Goal: Task Accomplishment & Management: Manage account settings

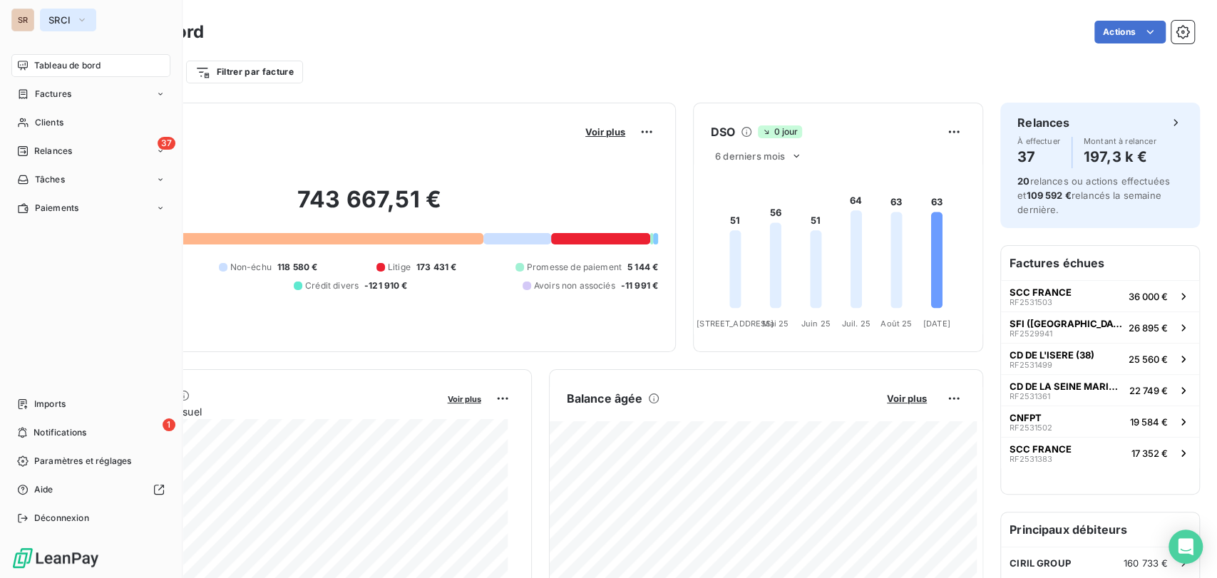
click at [82, 21] on icon "button" at bounding box center [82, 20] width 6 height 3
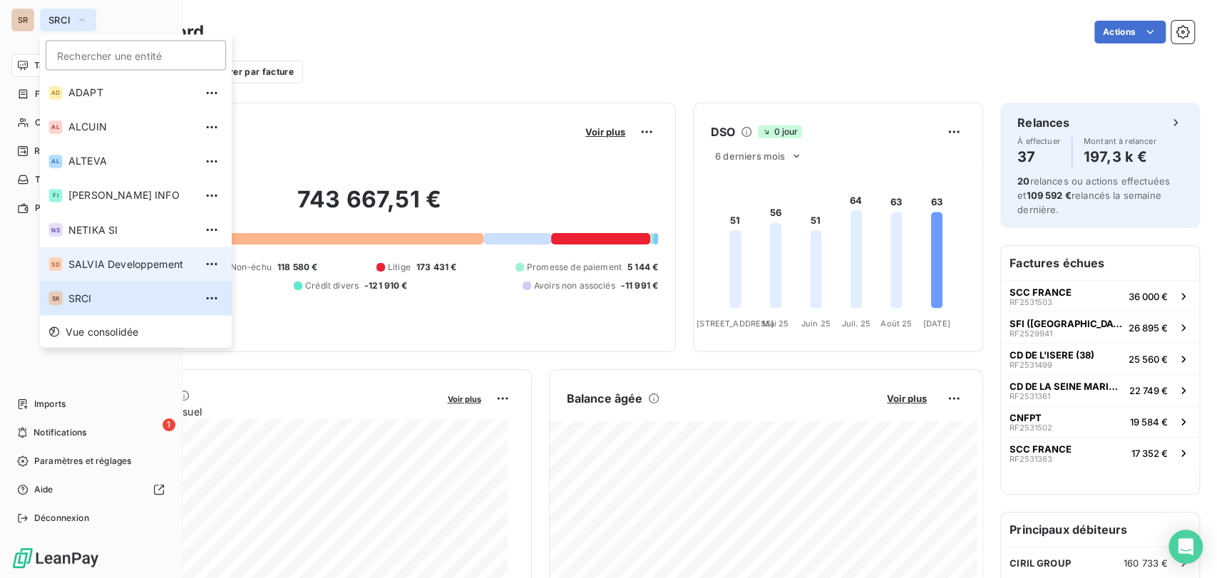
click at [101, 267] on span "SALVIA Developpement" at bounding box center [131, 264] width 126 height 14
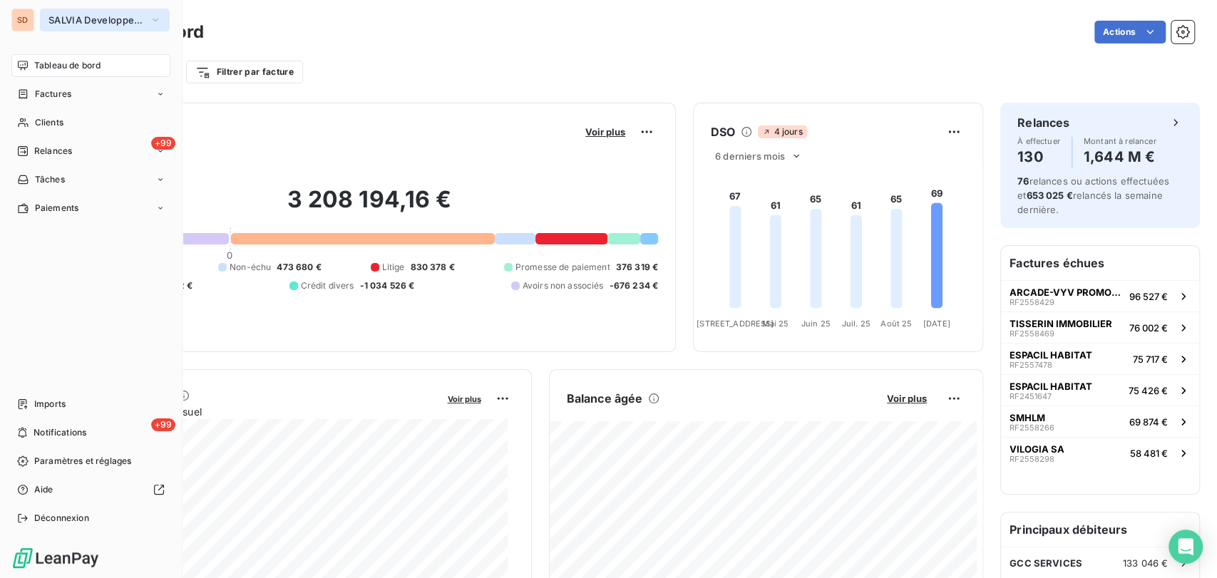
click at [158, 19] on icon "button" at bounding box center [156, 20] width 6 height 3
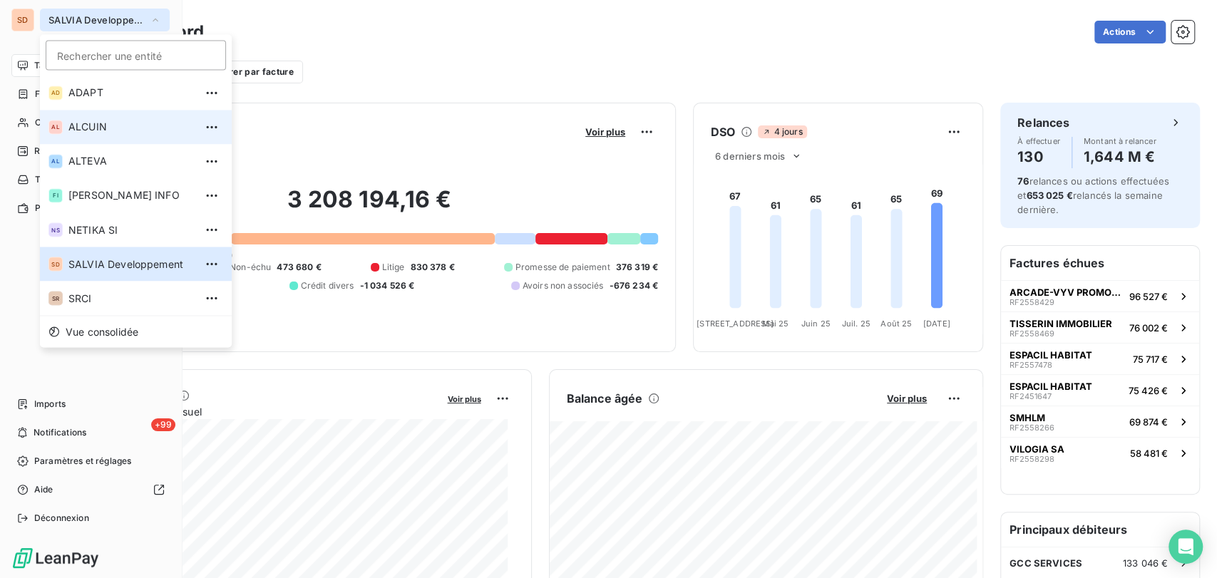
click at [98, 131] on span "ALCUIN" at bounding box center [131, 127] width 126 height 14
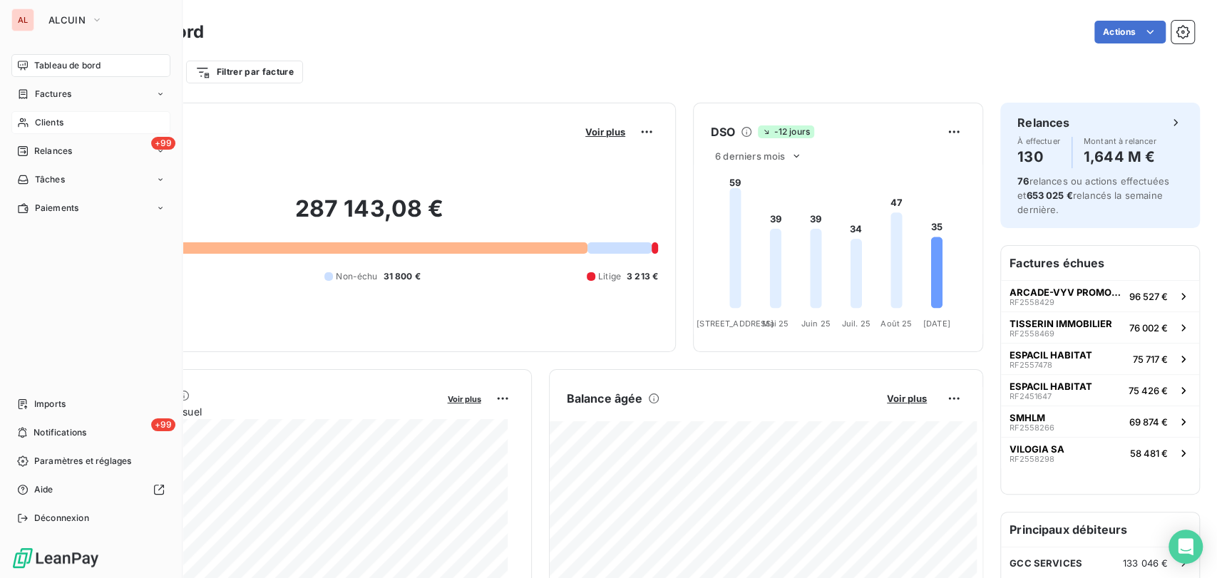
click at [78, 121] on div "Clients" at bounding box center [90, 122] width 159 height 23
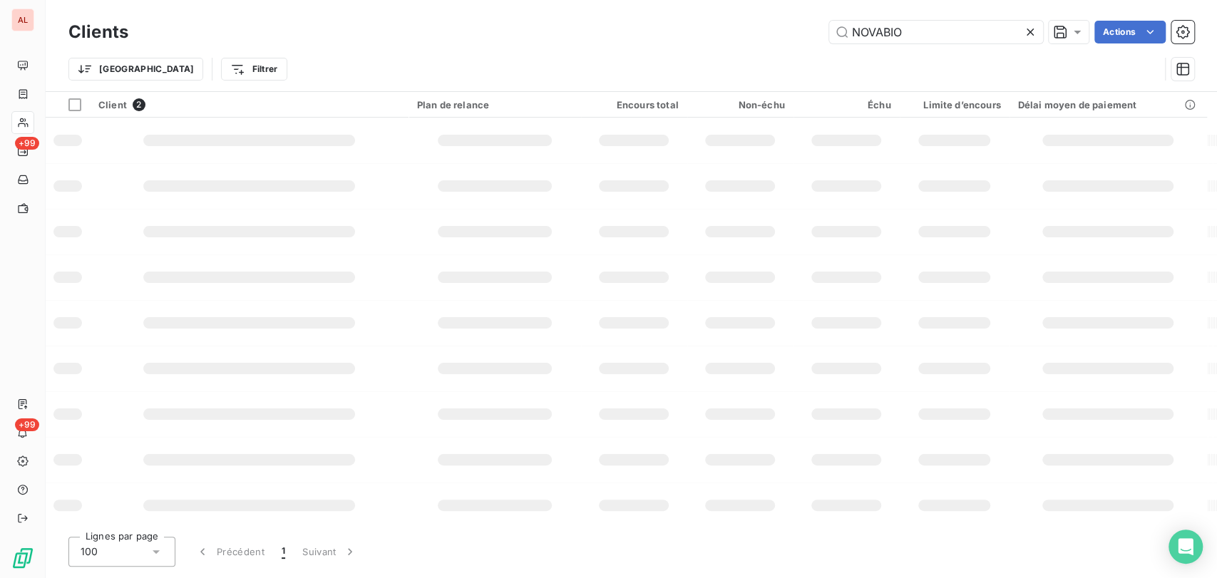
type input "NOVABIO"
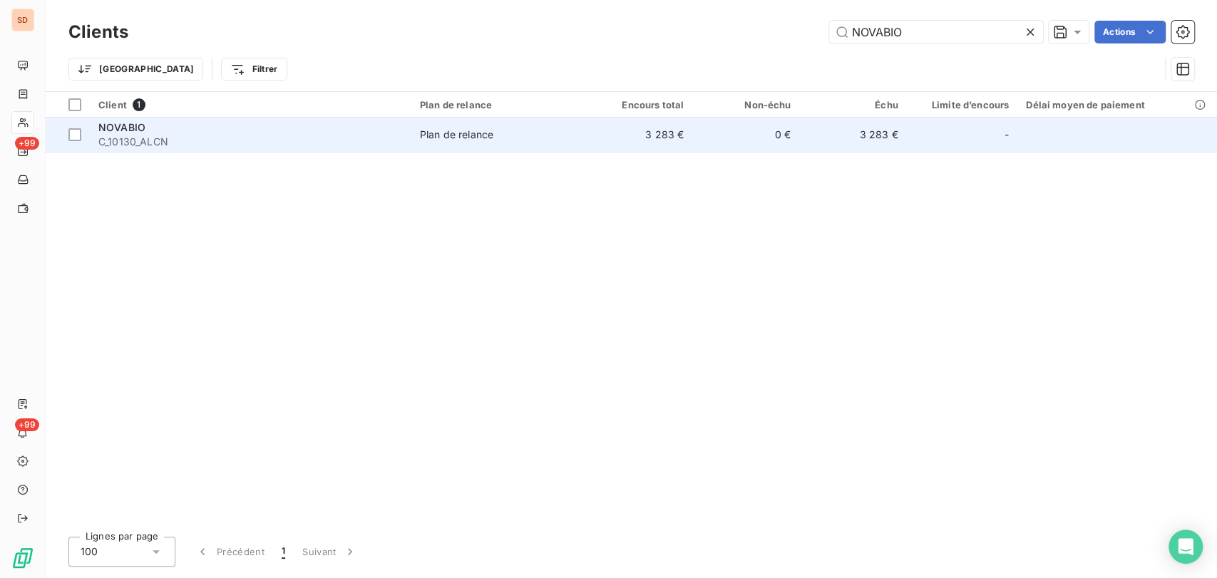
click at [120, 131] on span "NOVABIO" at bounding box center [121, 127] width 47 height 12
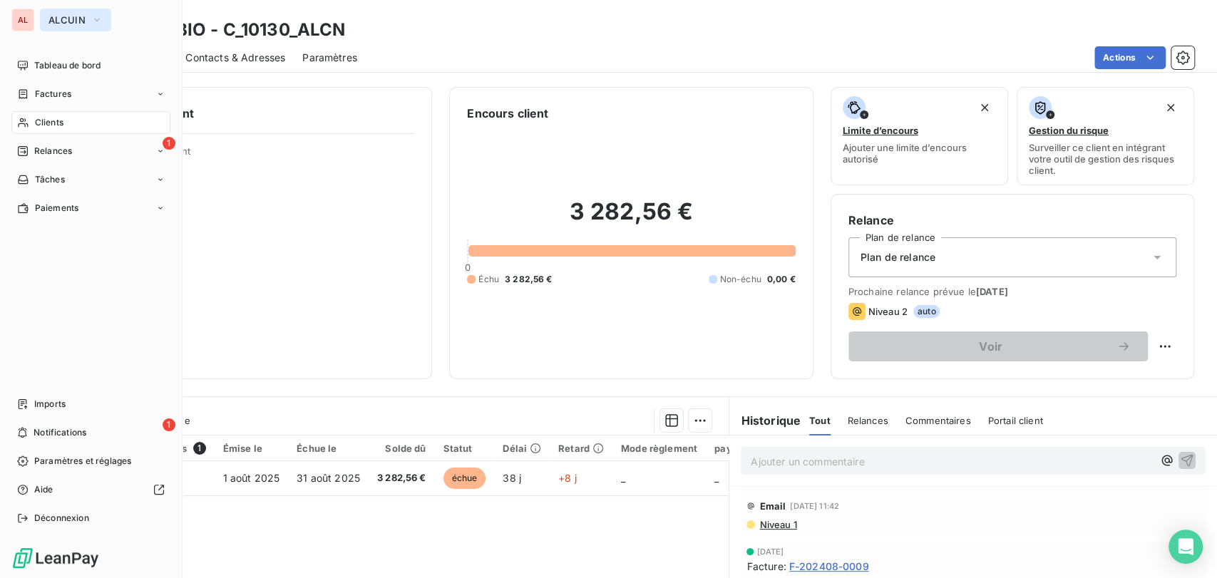
click at [98, 24] on icon "button" at bounding box center [96, 20] width 11 height 14
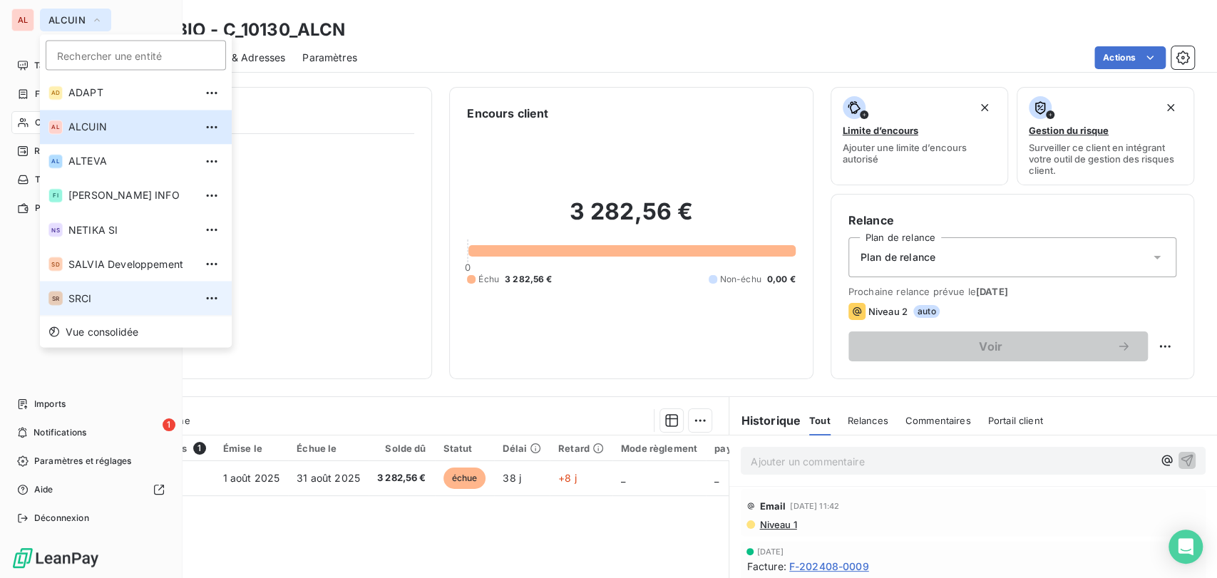
click at [98, 295] on span "SRCI" at bounding box center [131, 298] width 126 height 14
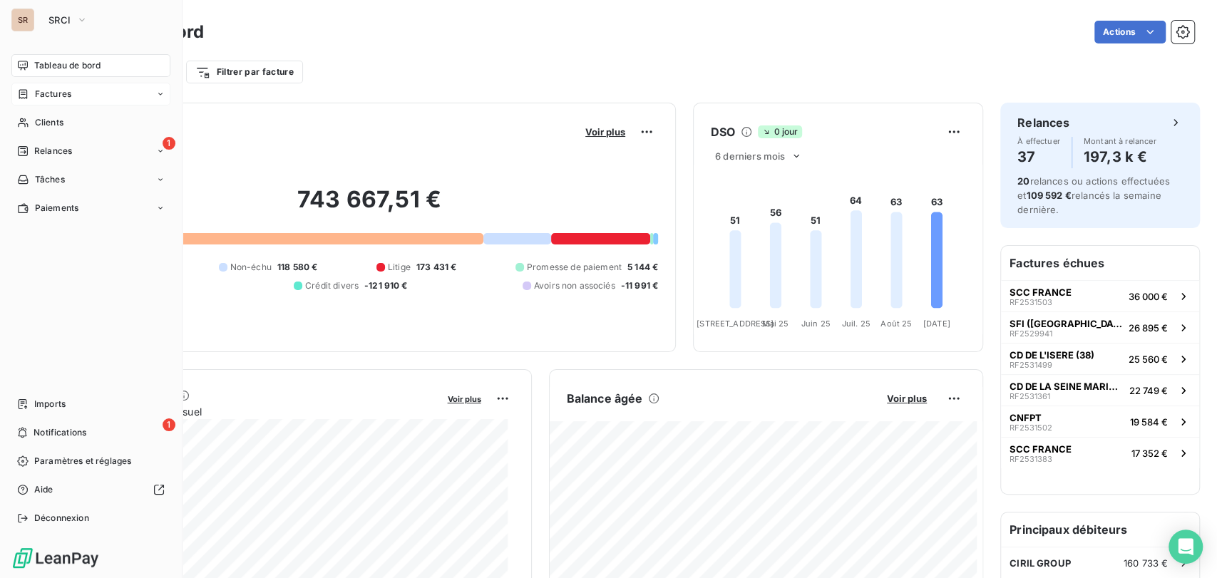
click at [59, 101] on div "Factures" at bounding box center [90, 94] width 159 height 23
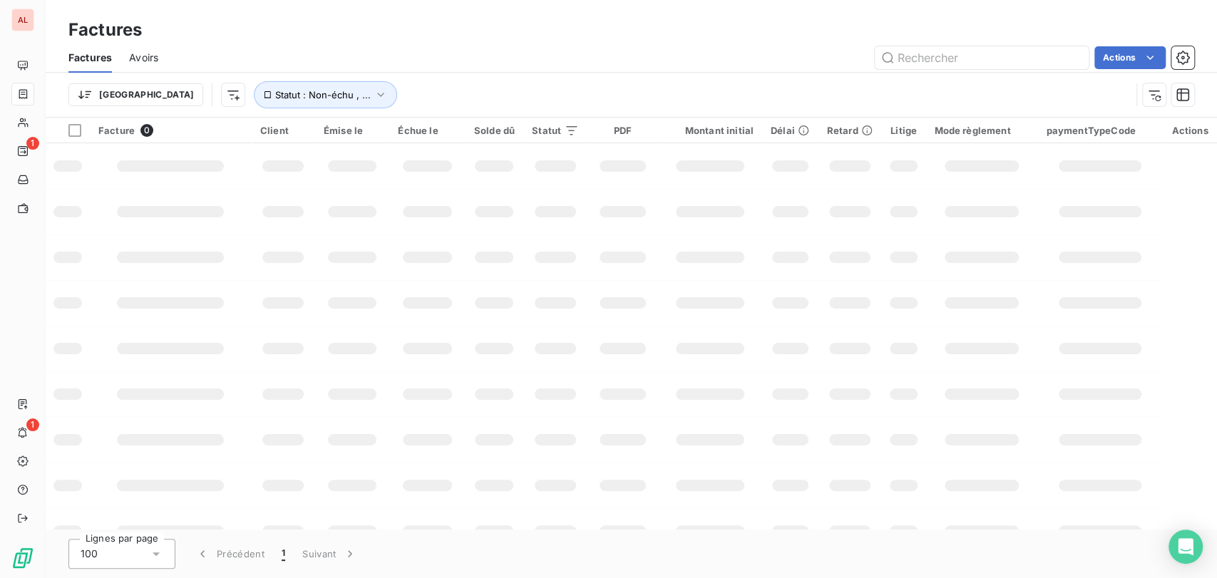
click at [809, 47] on div "Actions" at bounding box center [684, 57] width 1019 height 23
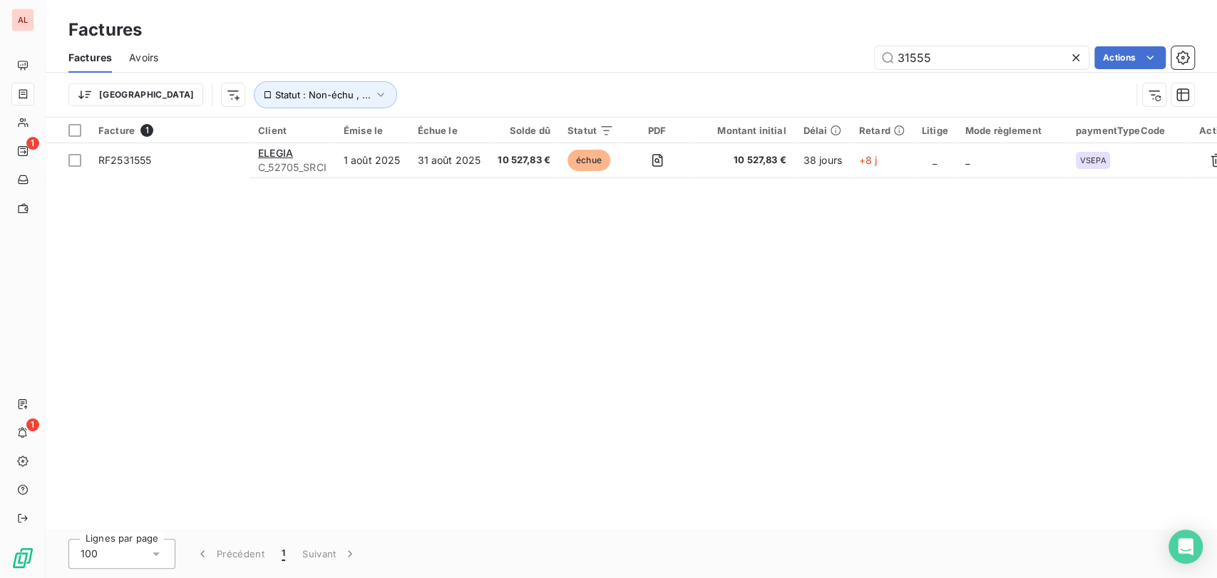
type input "31555"
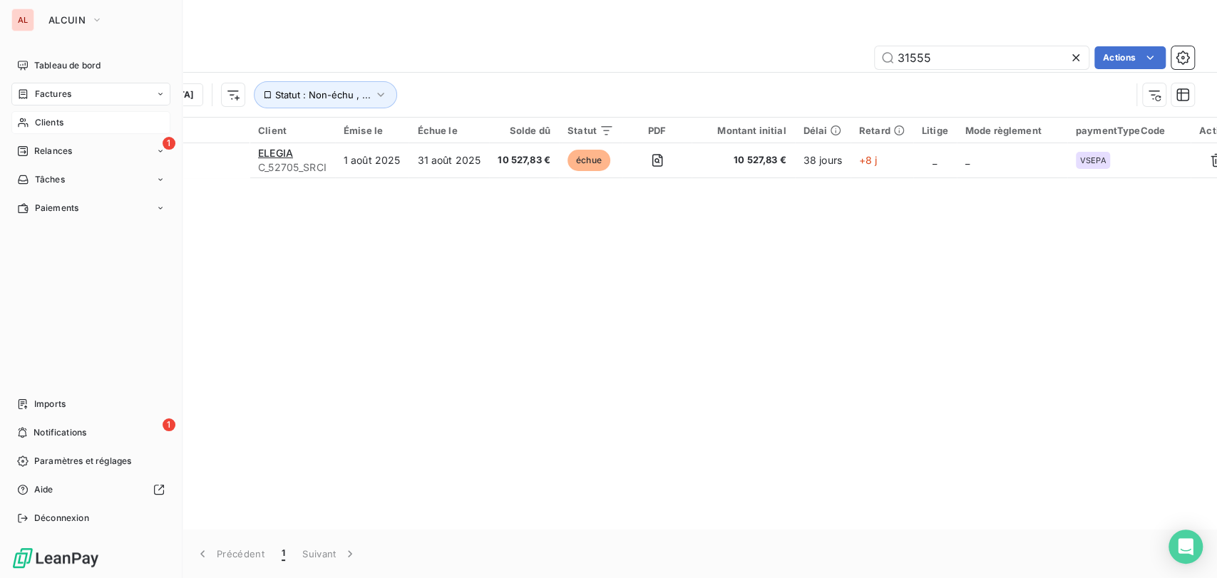
drag, startPoint x: 40, startPoint y: 123, endPoint x: 73, endPoint y: 121, distance: 33.6
click at [40, 123] on span "Clients" at bounding box center [49, 122] width 29 height 13
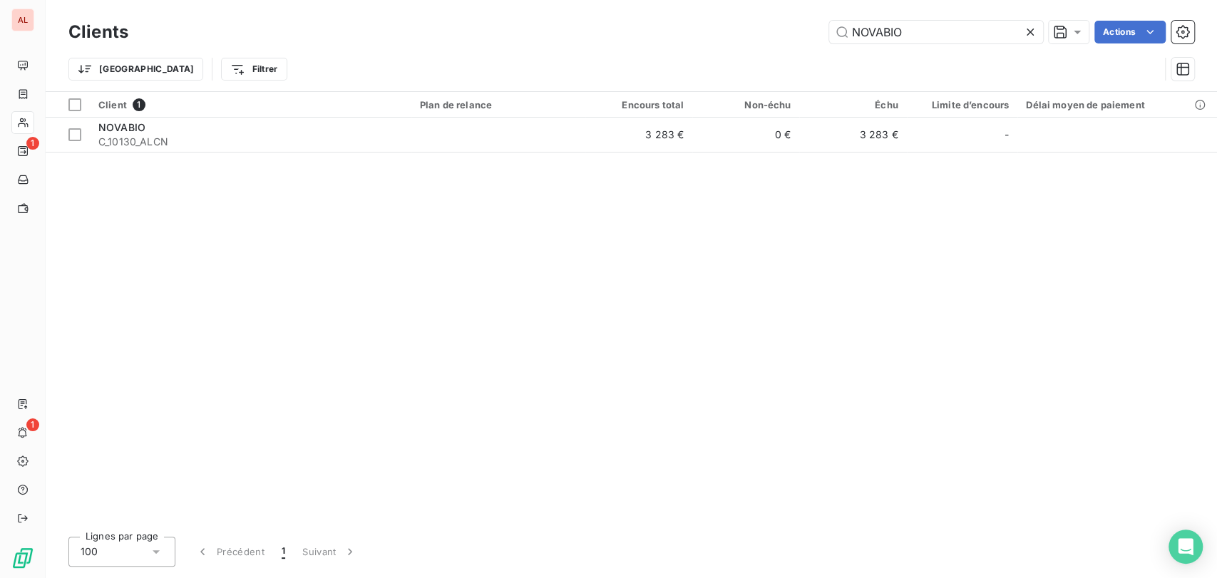
drag, startPoint x: 921, startPoint y: 36, endPoint x: 776, endPoint y: 0, distance: 149.8
click at [776, 0] on div "Clients NOVABIO Actions Trier Filtrer" at bounding box center [632, 45] width 1172 height 91
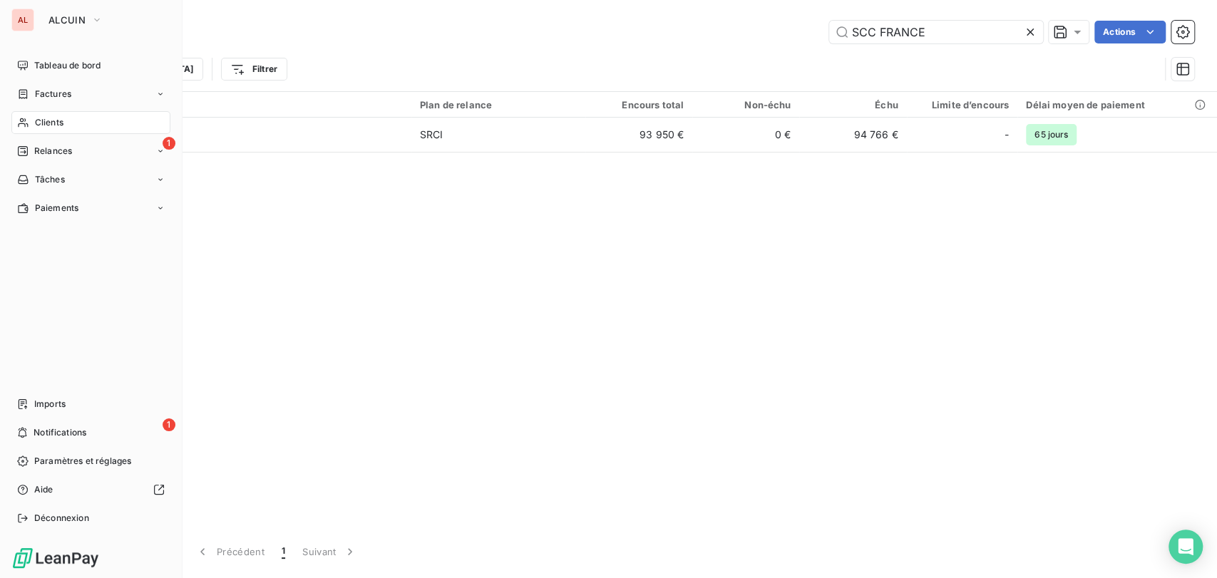
drag, startPoint x: 41, startPoint y: 122, endPoint x: 59, endPoint y: 122, distance: 18.5
click at [44, 122] on span "Clients" at bounding box center [49, 122] width 29 height 13
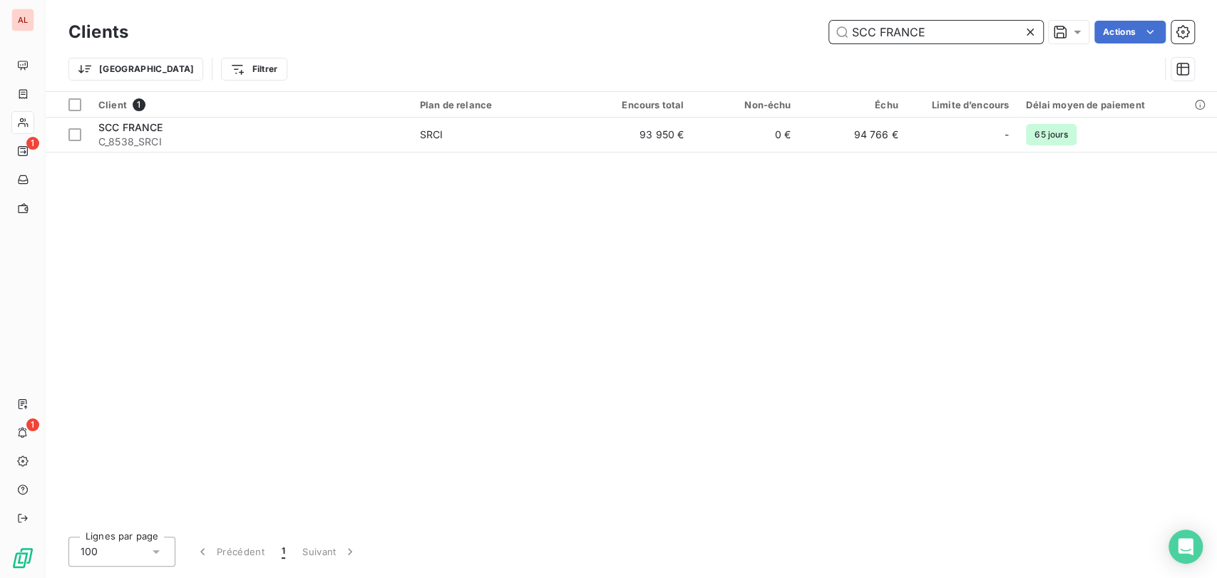
drag, startPoint x: 901, startPoint y: 27, endPoint x: 737, endPoint y: 29, distance: 164.0
click at [740, 29] on div "SCC FRANCE Actions" at bounding box center [669, 32] width 1049 height 23
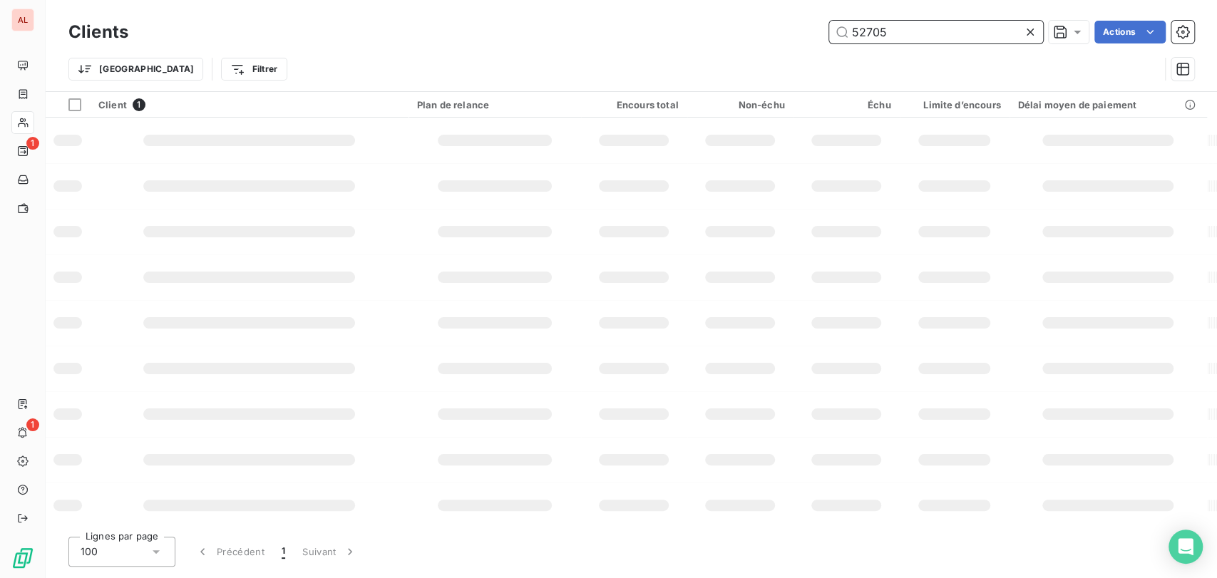
type input "52705"
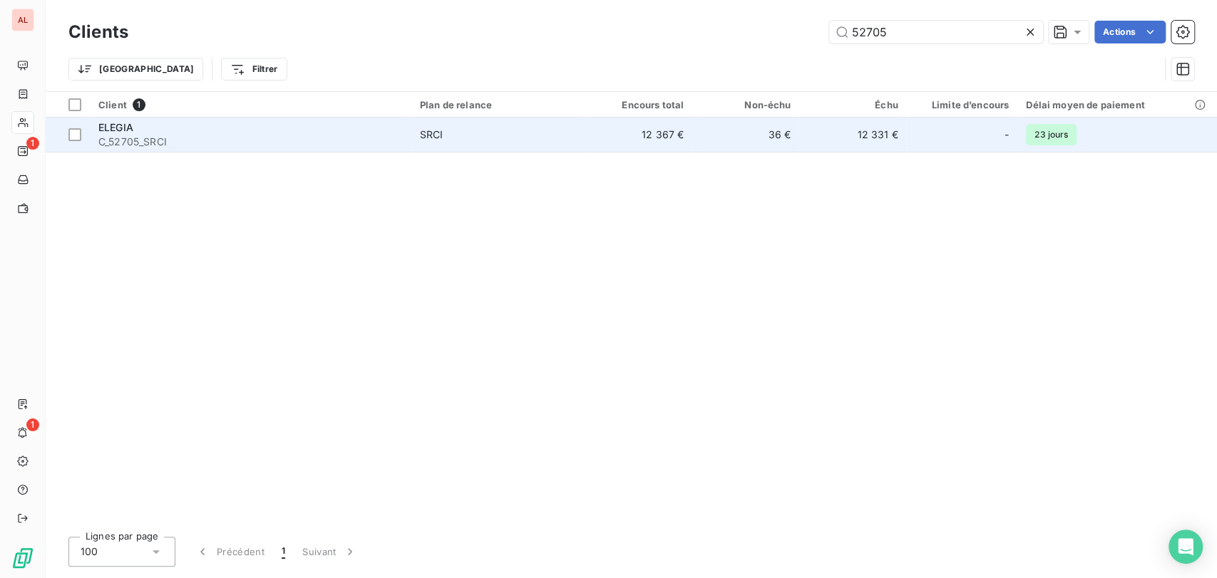
click at [113, 127] on span "ELEGIA" at bounding box center [115, 127] width 35 height 12
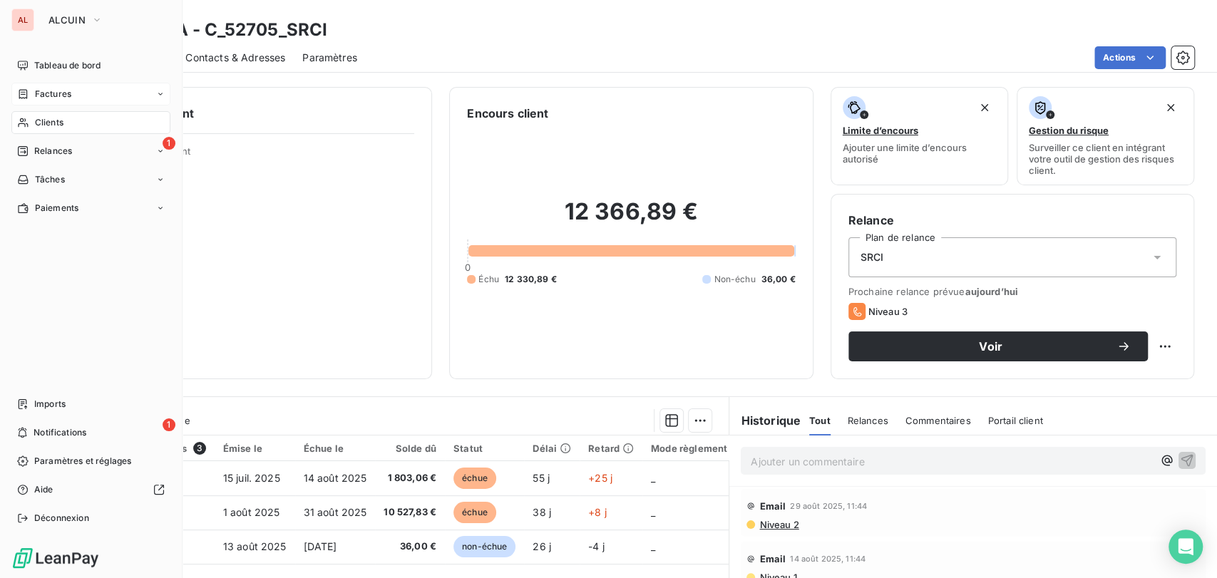
click at [31, 93] on div "Factures" at bounding box center [44, 94] width 54 height 13
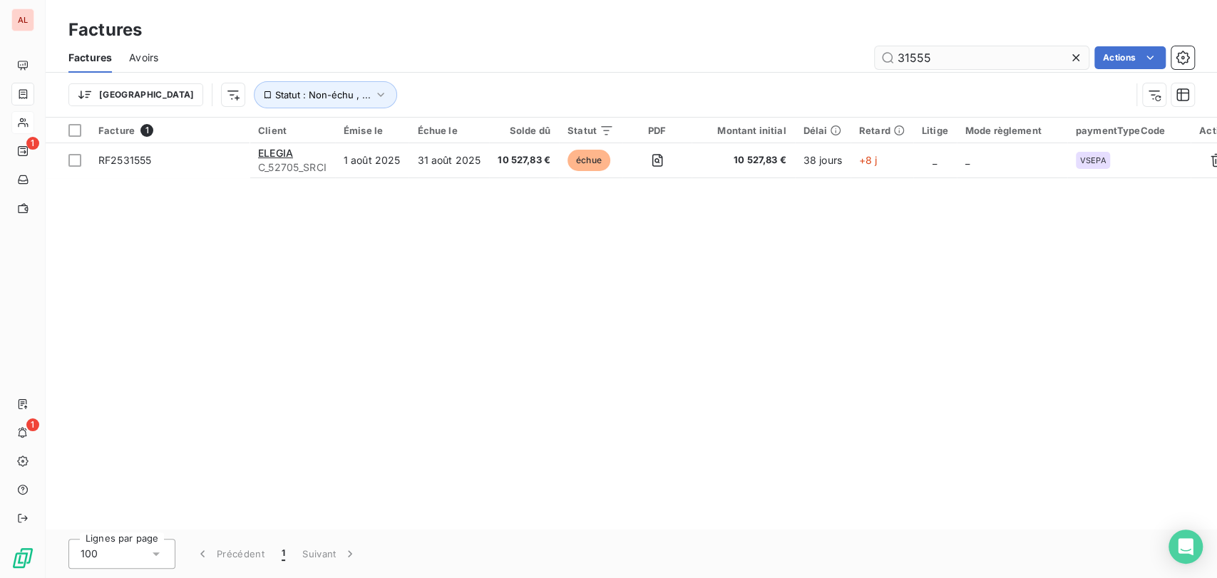
click at [937, 58] on input "31555" at bounding box center [982, 57] width 214 height 23
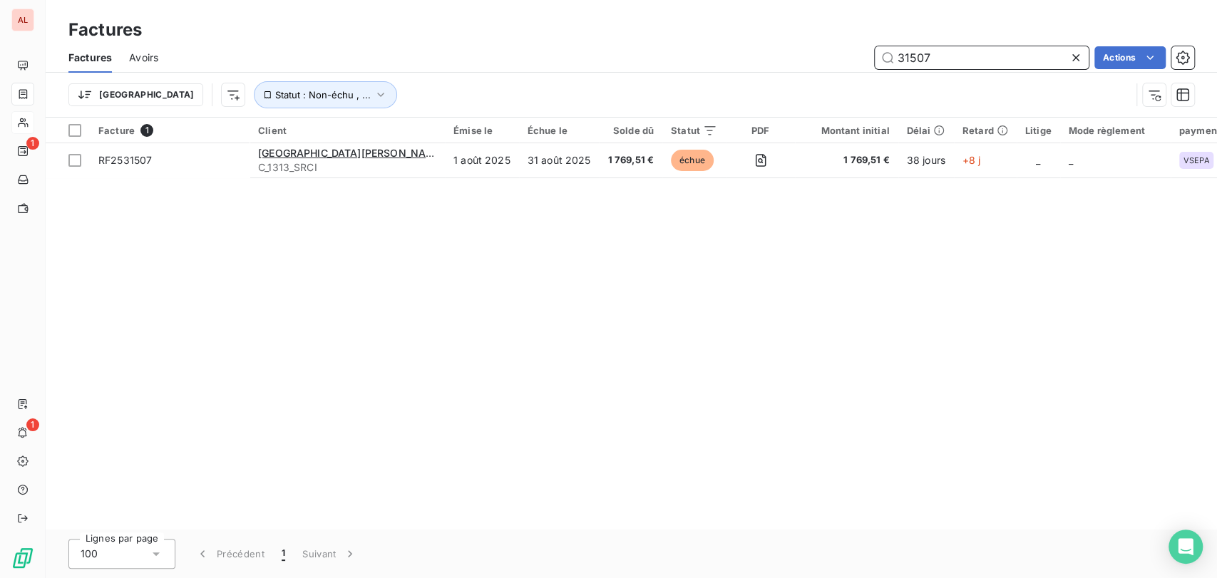
drag, startPoint x: 930, startPoint y: 56, endPoint x: 847, endPoint y: 55, distance: 82.7
click at [848, 55] on div "31507 Actions" at bounding box center [684, 57] width 1019 height 23
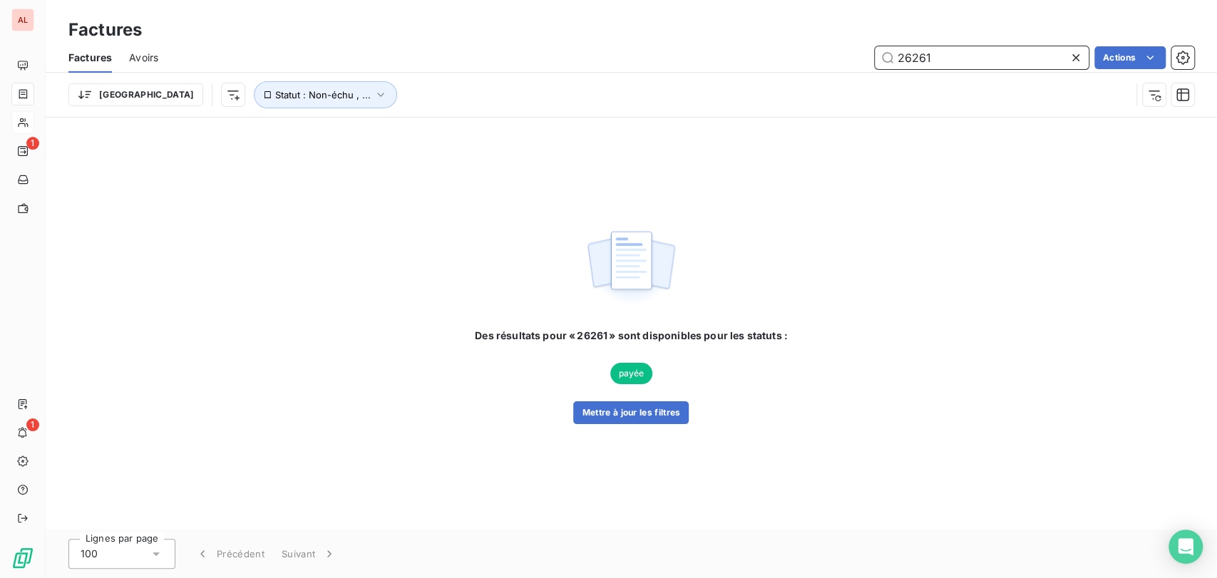
click at [907, 53] on input "26261" at bounding box center [982, 57] width 214 height 23
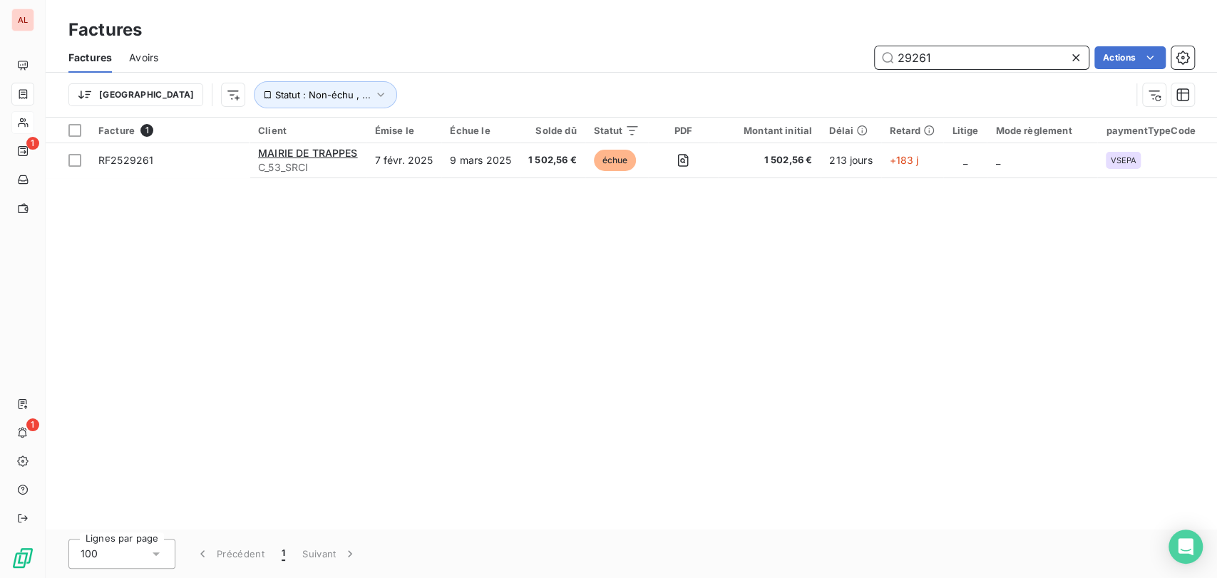
drag, startPoint x: 931, startPoint y: 50, endPoint x: 809, endPoint y: 56, distance: 121.4
click at [832, 55] on div "29261 Actions" at bounding box center [684, 57] width 1019 height 23
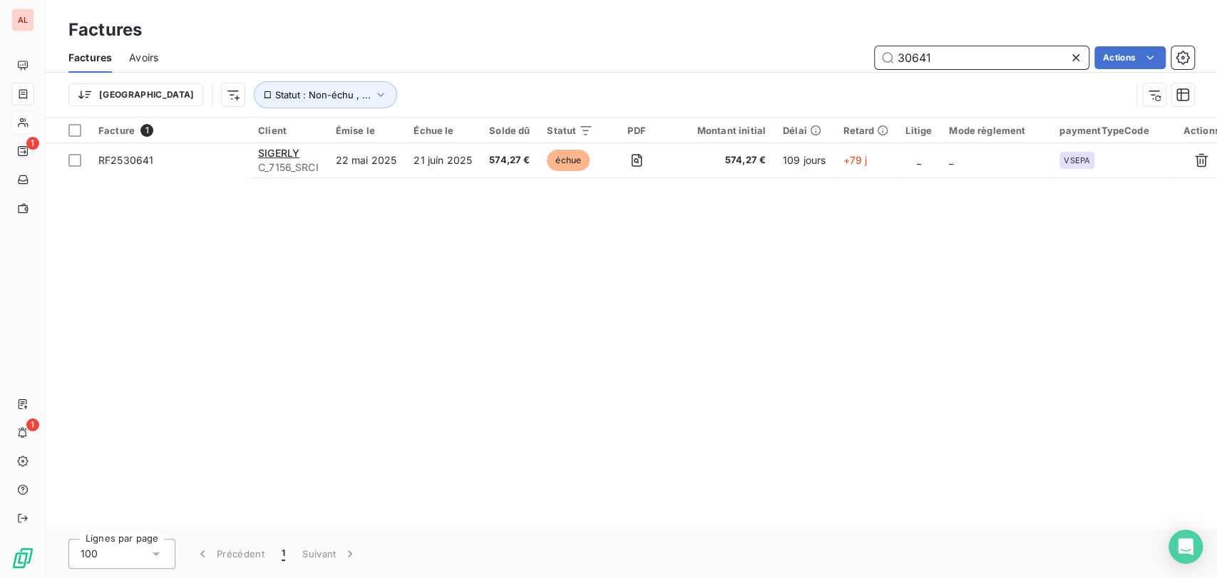
drag, startPoint x: 939, startPoint y: 58, endPoint x: 844, endPoint y: 52, distance: 95.0
click at [846, 52] on div "30641 Actions" at bounding box center [684, 57] width 1019 height 23
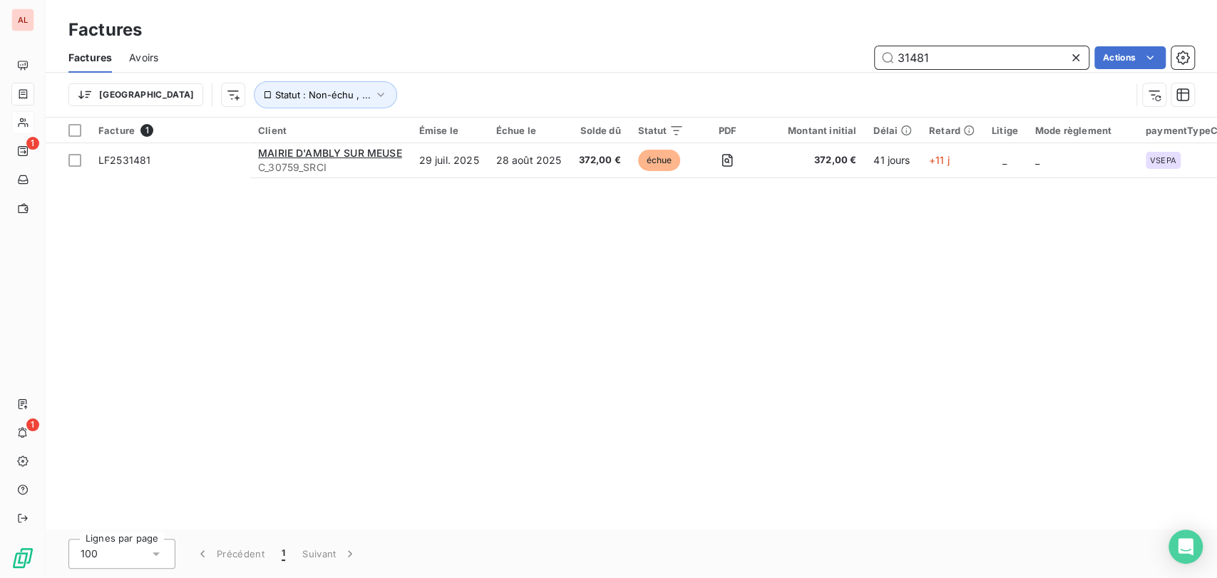
click at [941, 64] on input "31481" at bounding box center [982, 57] width 214 height 23
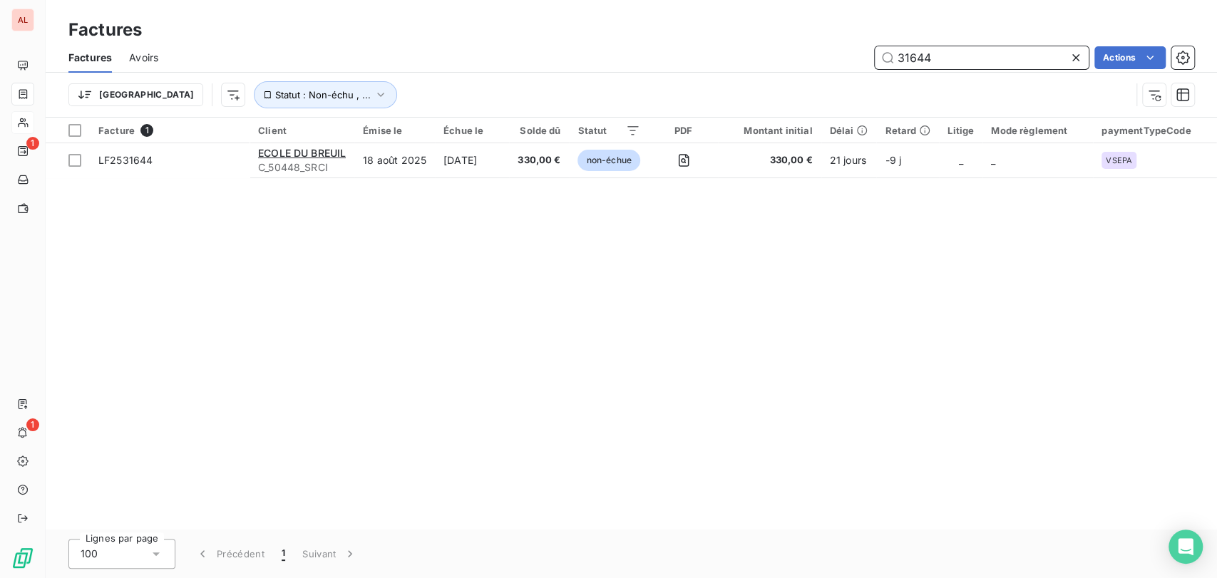
click at [953, 59] on input "31644" at bounding box center [982, 57] width 214 height 23
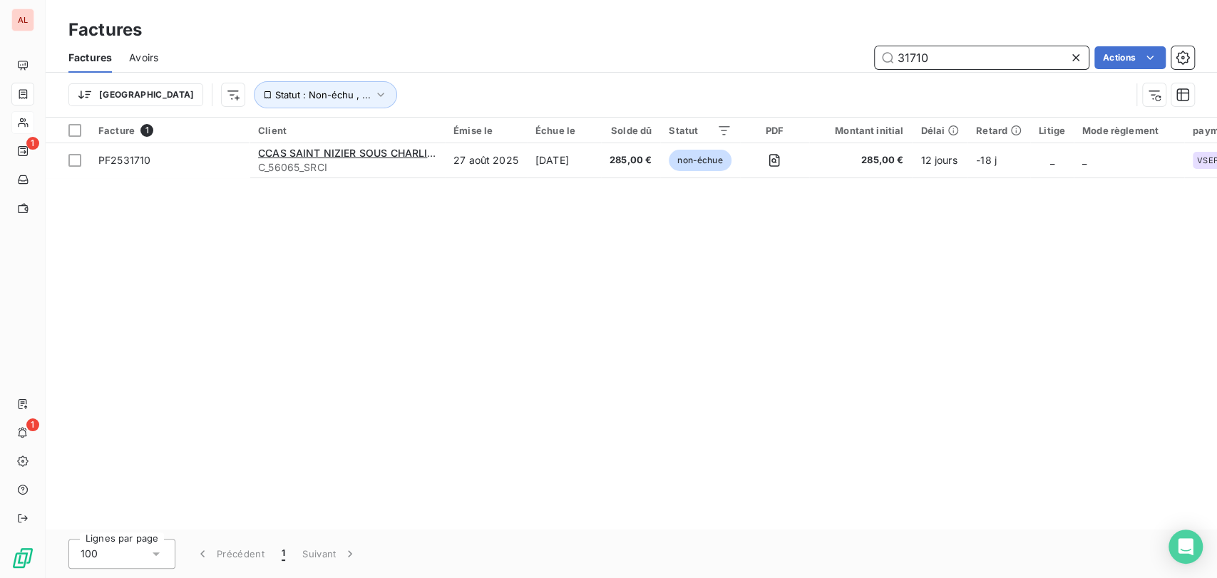
click at [938, 57] on input "31710" at bounding box center [982, 57] width 214 height 23
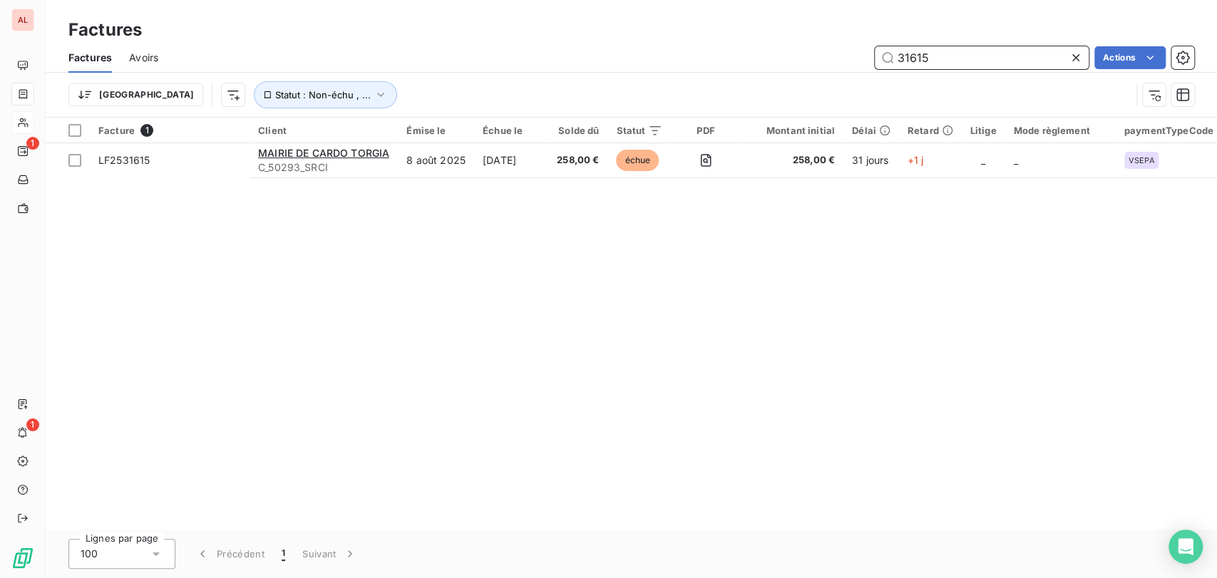
click at [960, 53] on input "31615" at bounding box center [982, 57] width 214 height 23
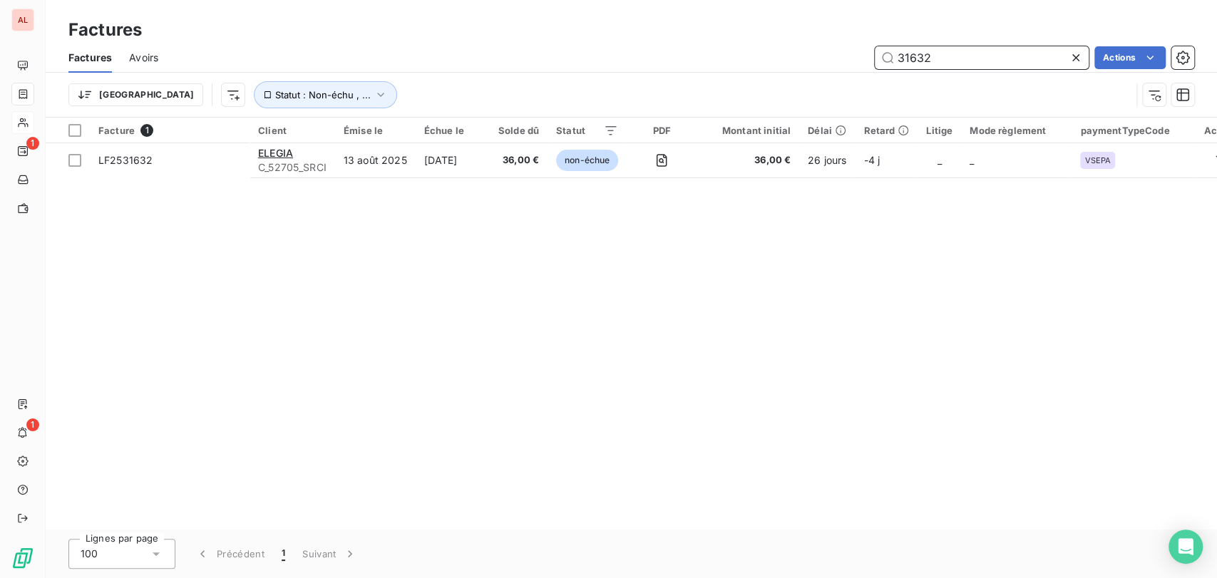
type input "31632"
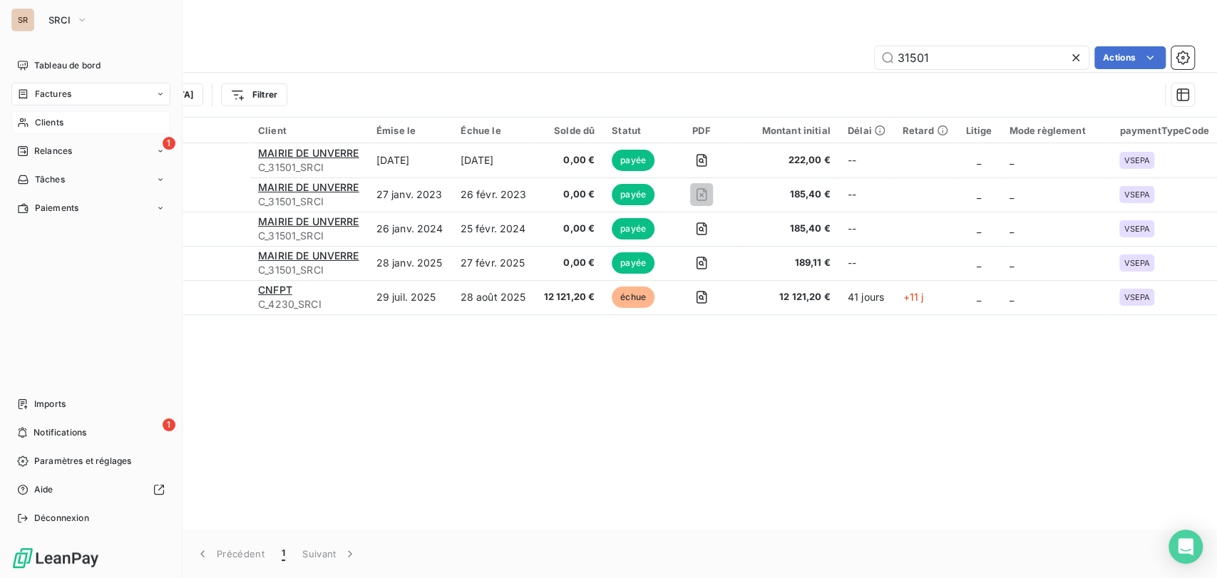
click at [44, 125] on span "Clients" at bounding box center [49, 122] width 29 height 13
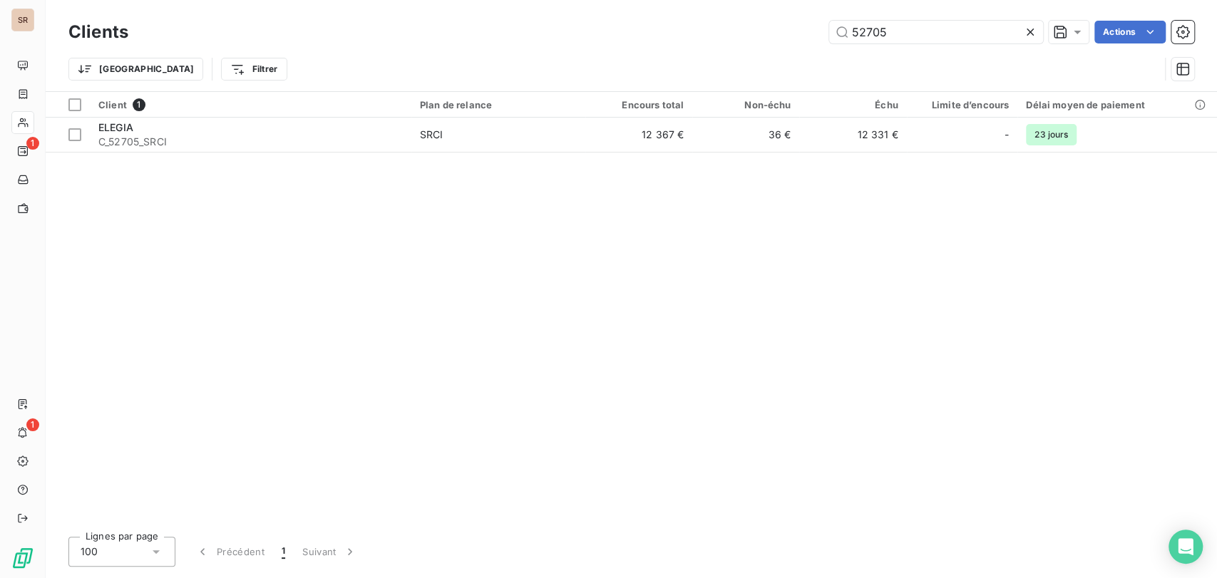
drag, startPoint x: 896, startPoint y: 34, endPoint x: 735, endPoint y: 43, distance: 161.4
click at [751, 42] on div "52705 Actions" at bounding box center [669, 32] width 1049 height 23
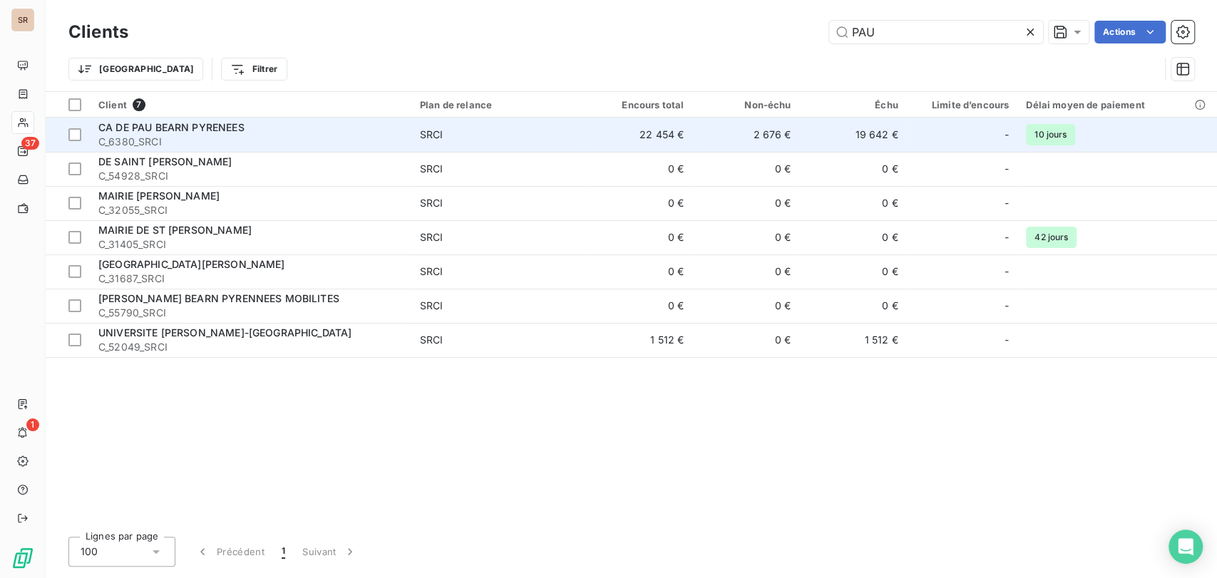
type input "PAU"
click at [181, 135] on span "C_6380_SRCI" at bounding box center [250, 142] width 305 height 14
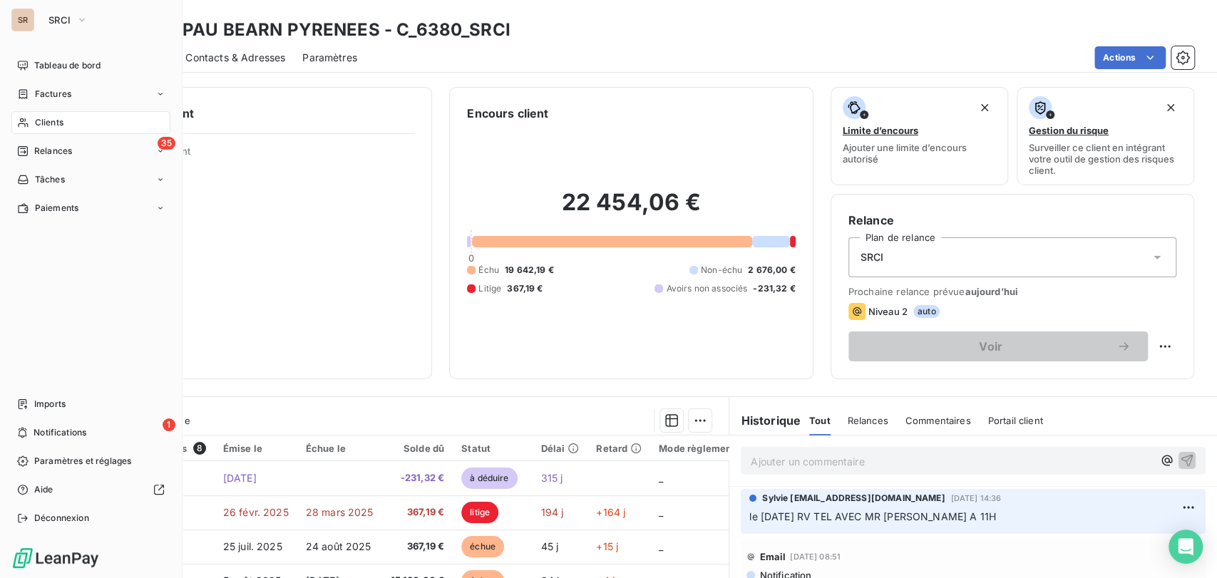
click at [37, 121] on span "Clients" at bounding box center [49, 122] width 29 height 13
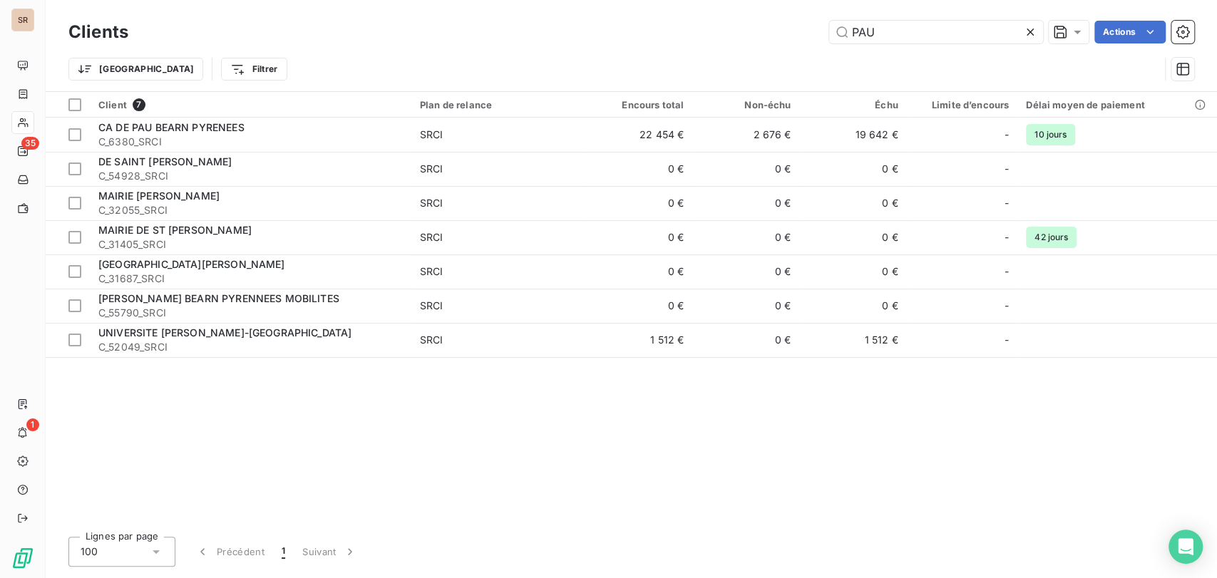
drag, startPoint x: 879, startPoint y: 31, endPoint x: 801, endPoint y: 28, distance: 78.5
click at [807, 30] on div "PAU Actions" at bounding box center [669, 32] width 1049 height 23
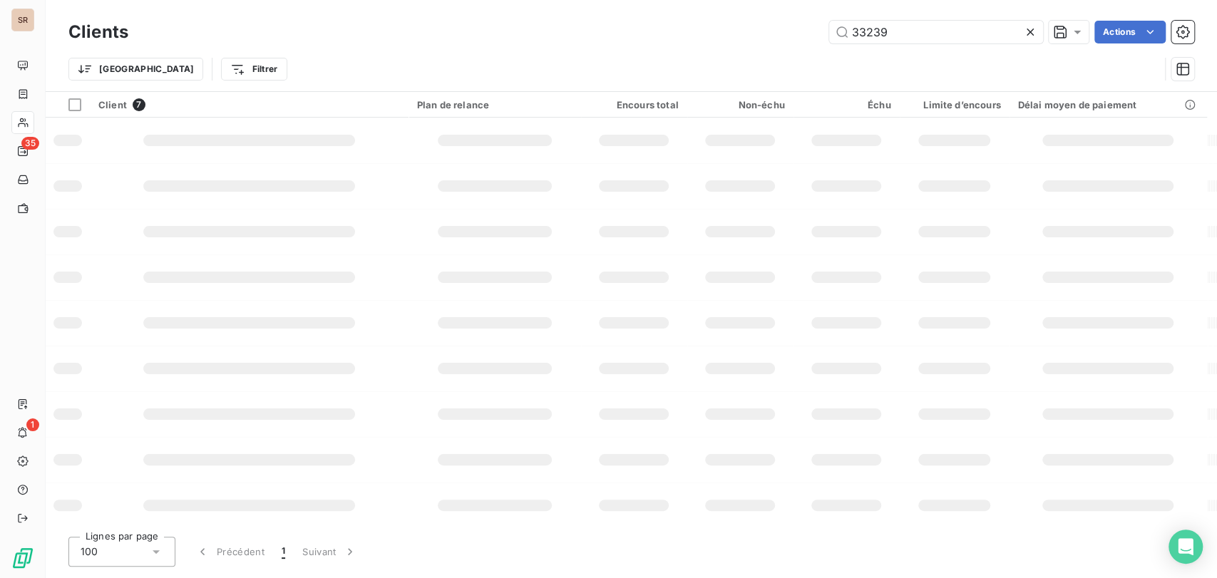
type input "33239"
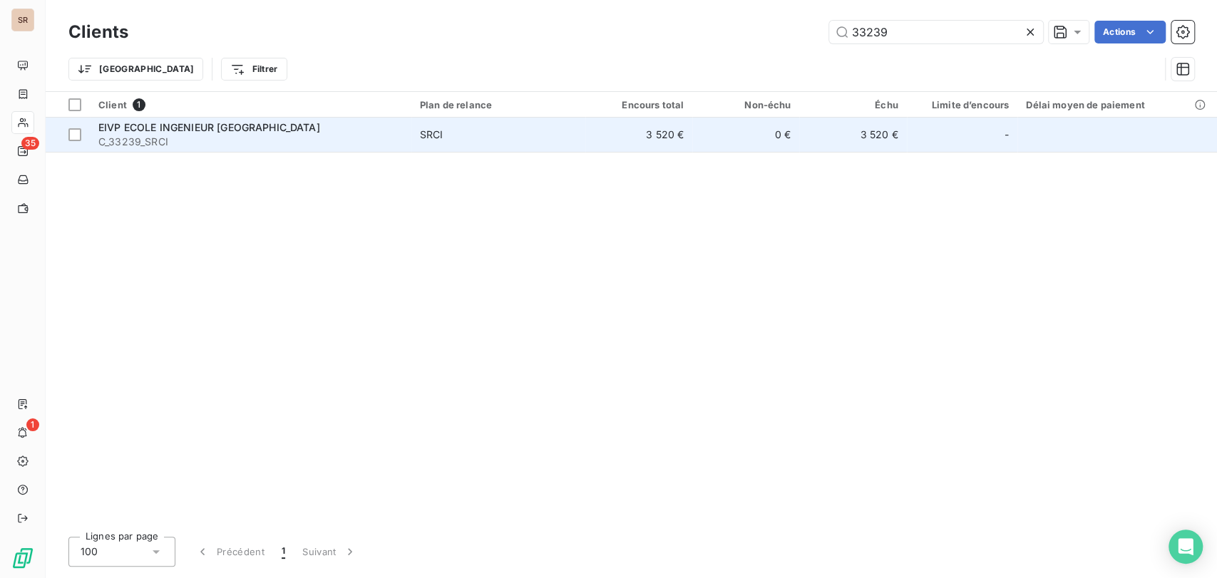
click at [124, 126] on span "EIVP ECOLE INGENIEUR [GEOGRAPHIC_DATA]" at bounding box center [209, 127] width 222 height 12
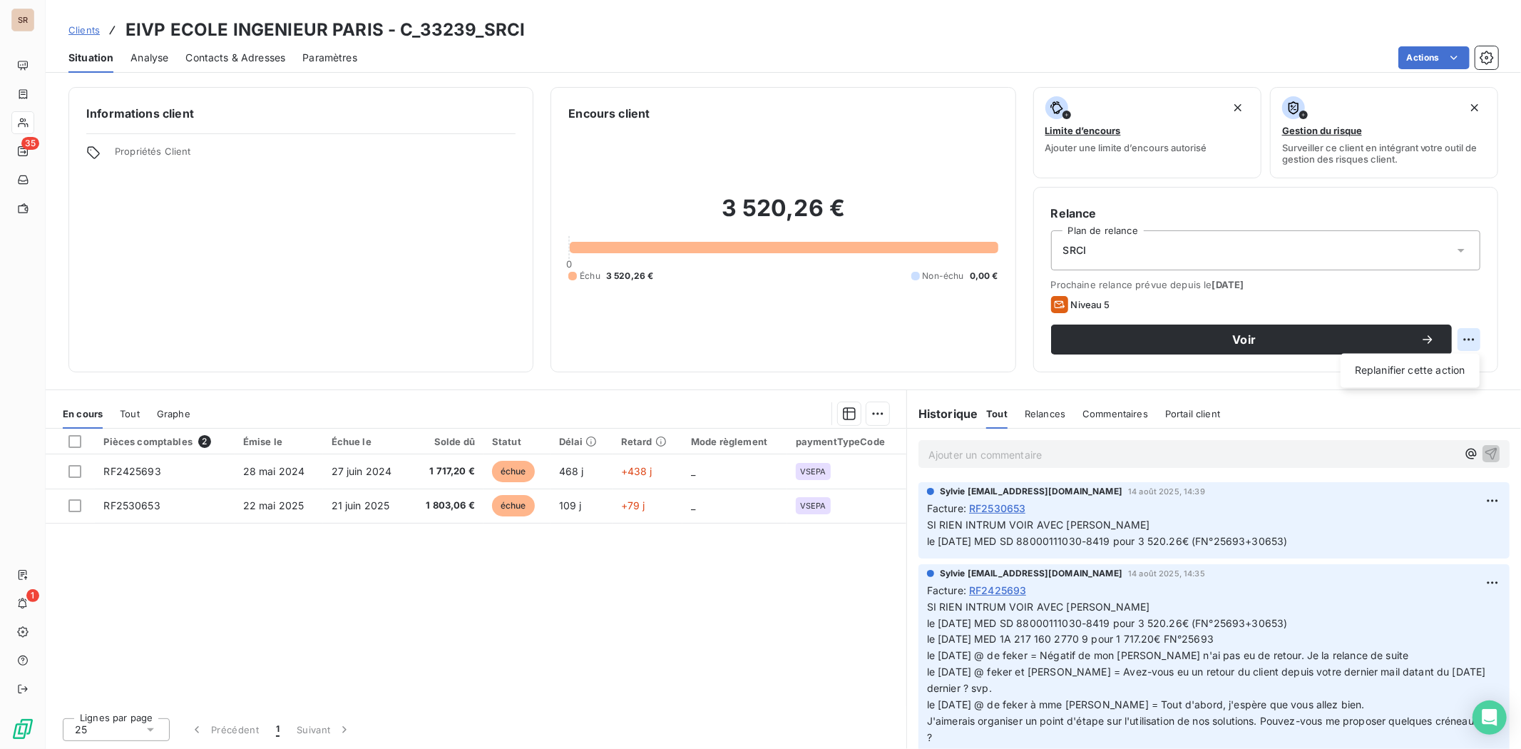
click at [1217, 344] on html "SR 35 1 Clients EIVP ECOLE INGENIEUR PARIS - C_33239_SRCI Situation Analyse Con…" at bounding box center [760, 374] width 1521 height 749
click at [1217, 346] on html "SR 35 1 Clients EIVP ECOLE INGENIEUR PARIS - C_33239_SRCI Situation Analyse Con…" at bounding box center [760, 374] width 1521 height 749
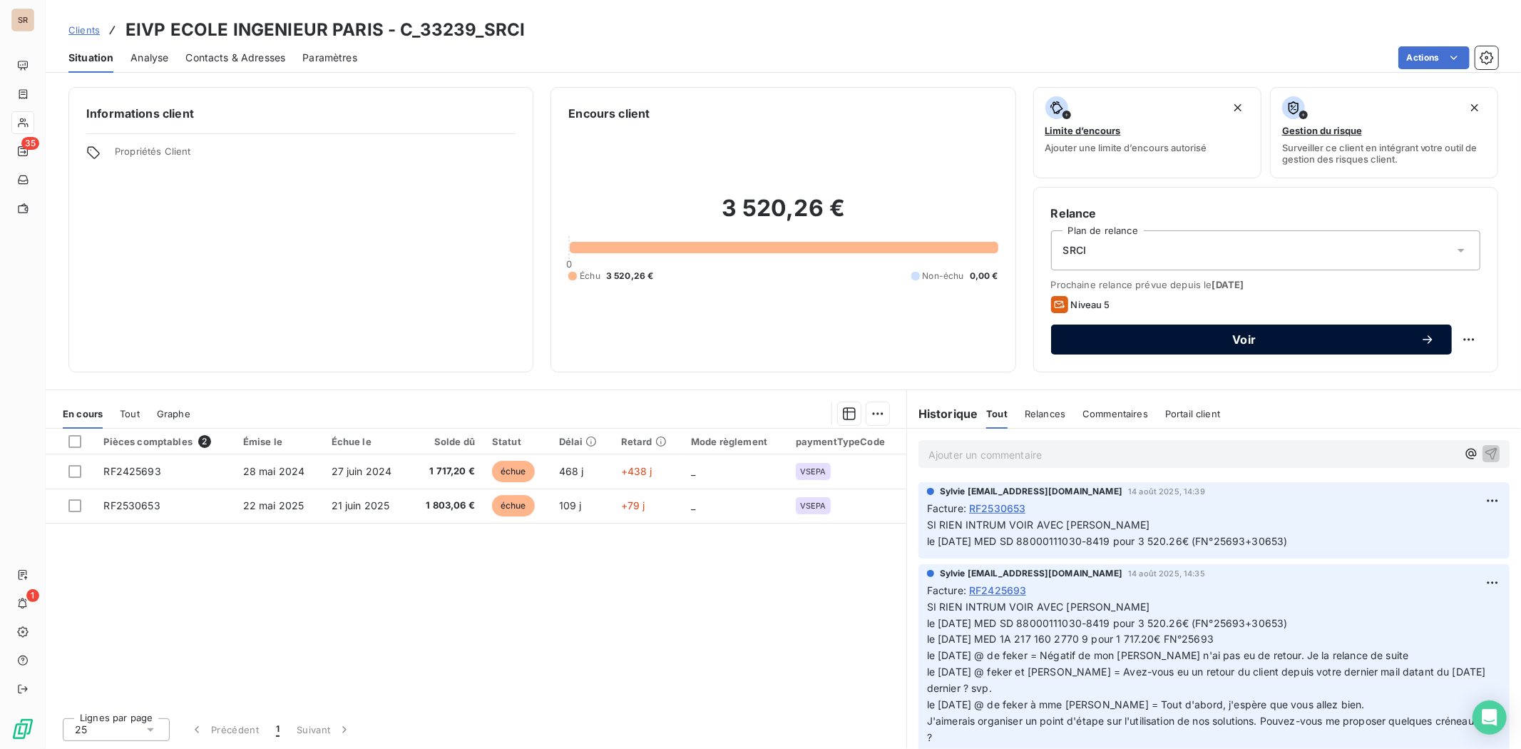
click at [1217, 340] on span "Voir" at bounding box center [1244, 339] width 352 height 11
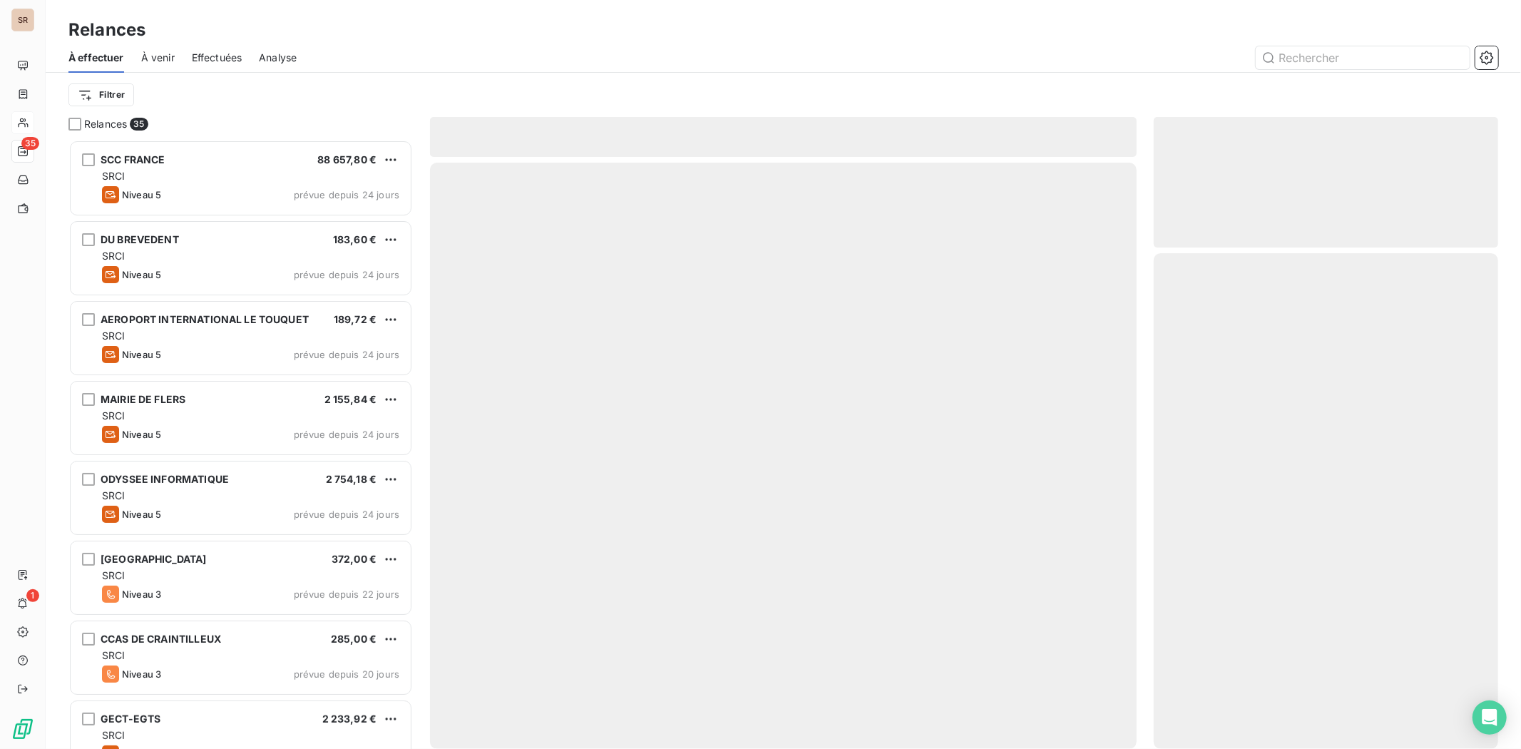
scroll to position [596, 332]
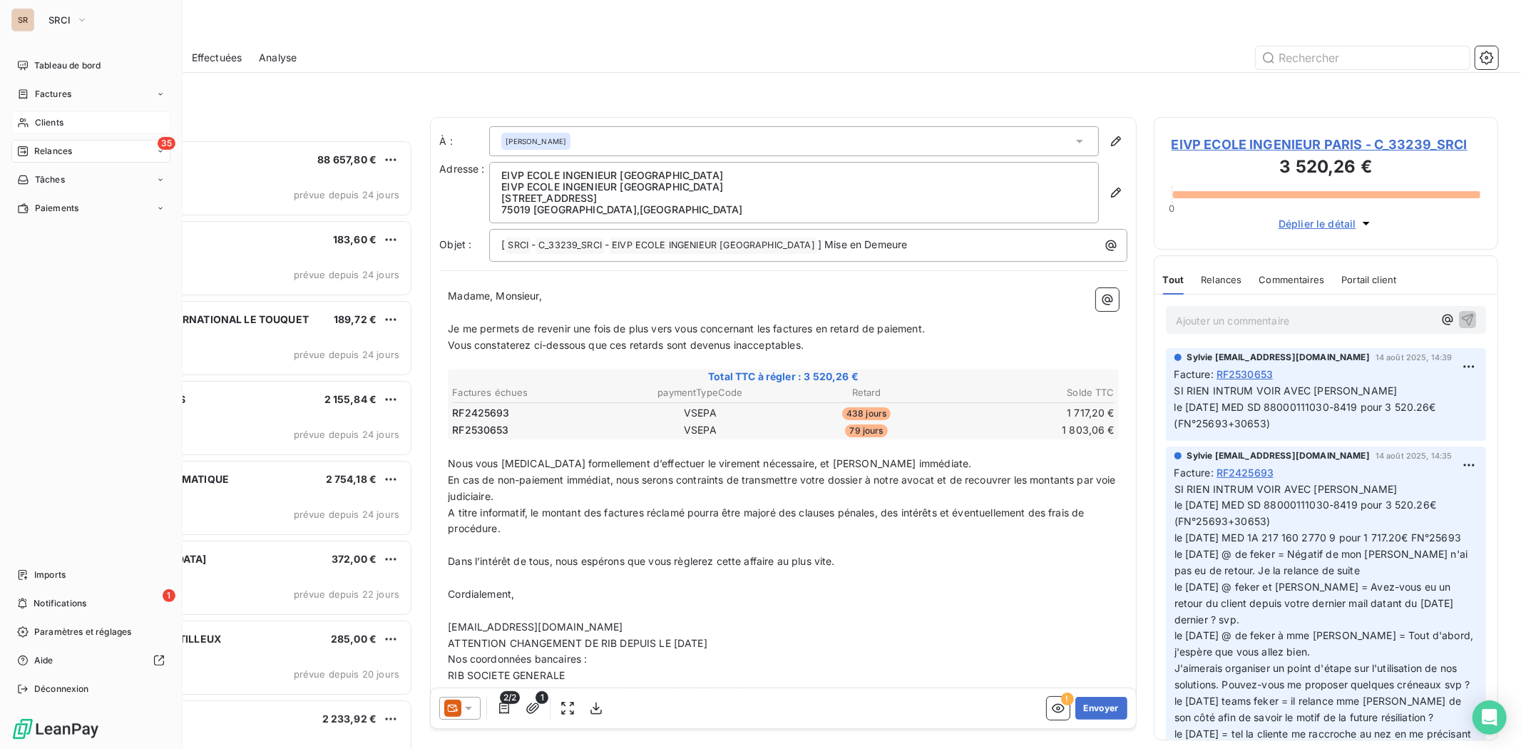
click at [60, 123] on span "Clients" at bounding box center [49, 122] width 29 height 13
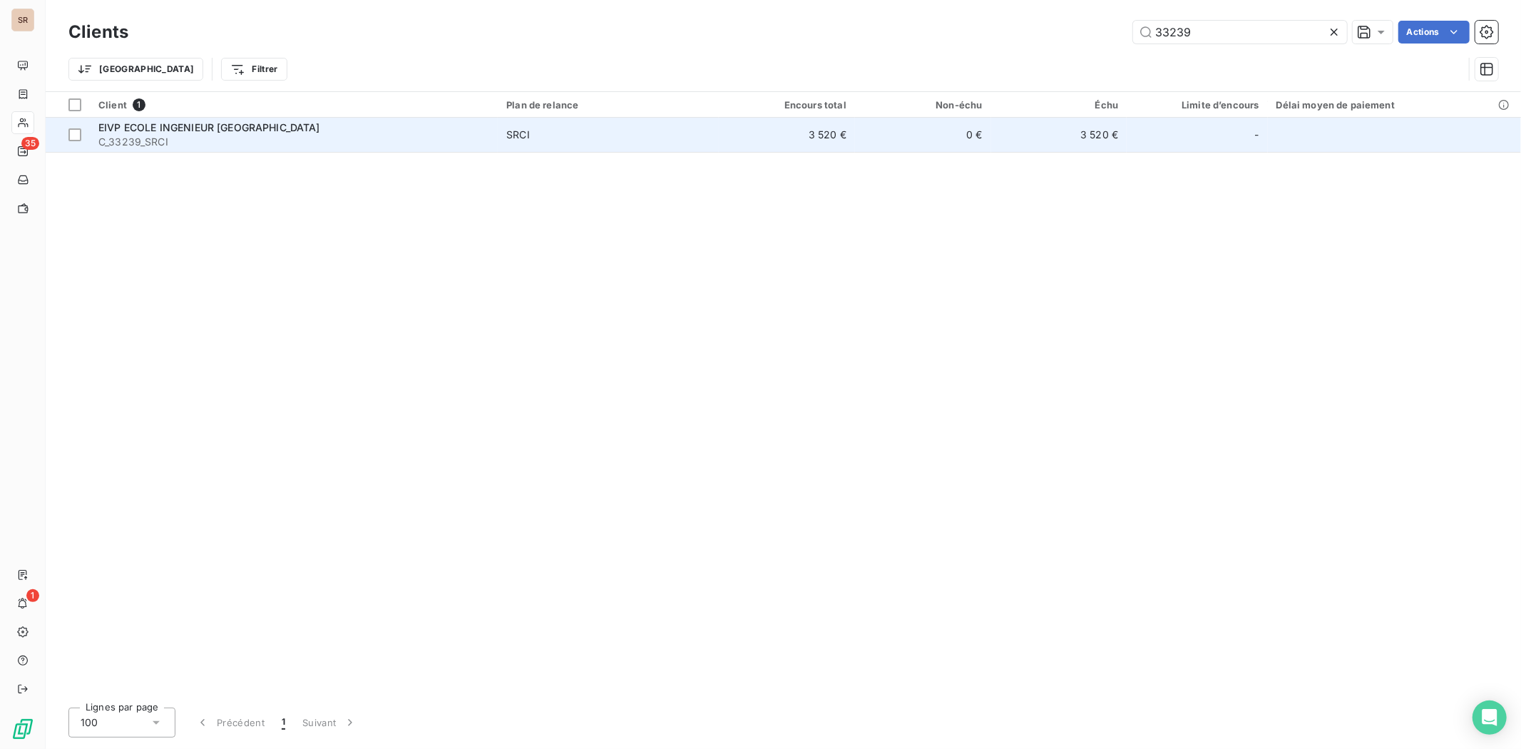
click at [148, 135] on span "C_33239_SRCI" at bounding box center [293, 142] width 391 height 14
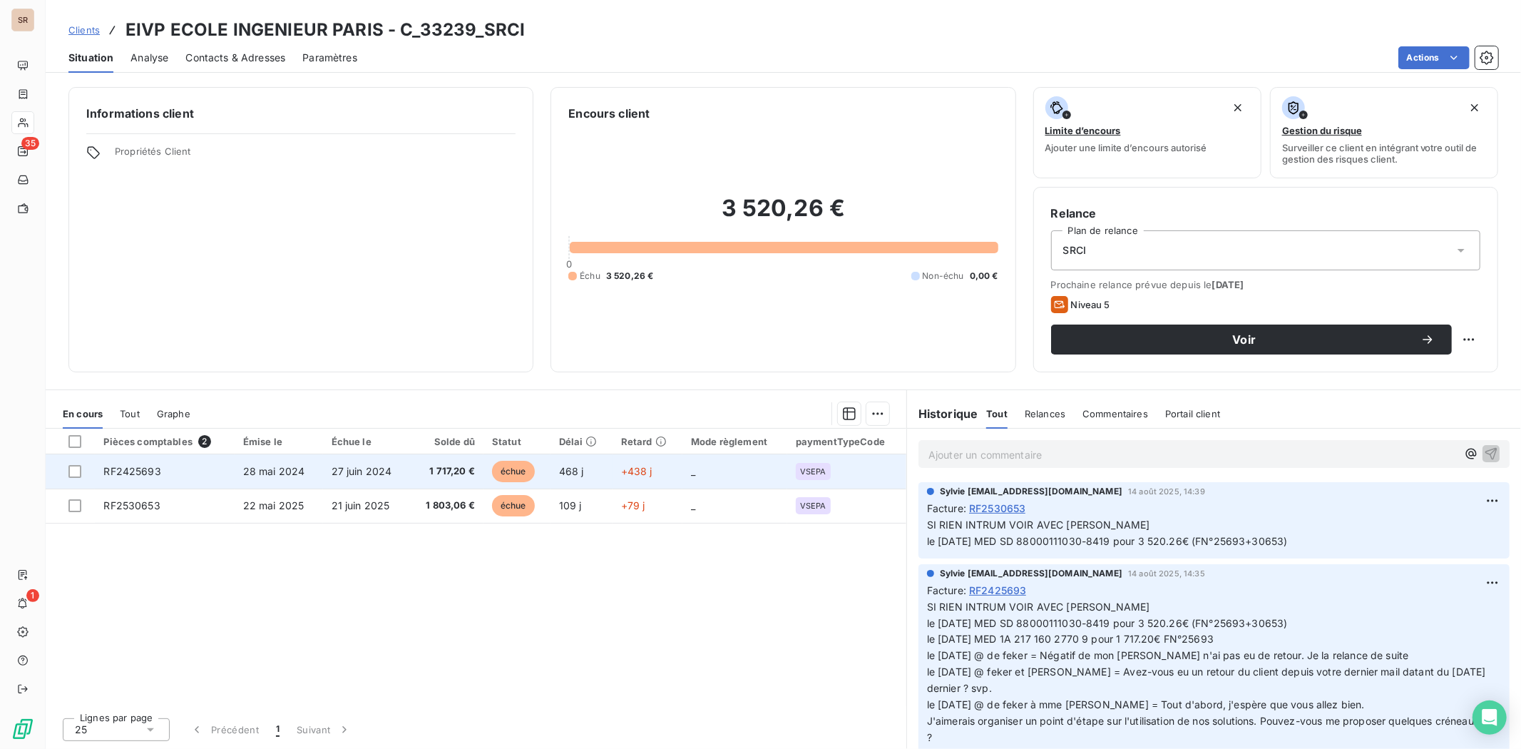
click at [131, 471] on span "RF2425693" at bounding box center [131, 471] width 57 height 12
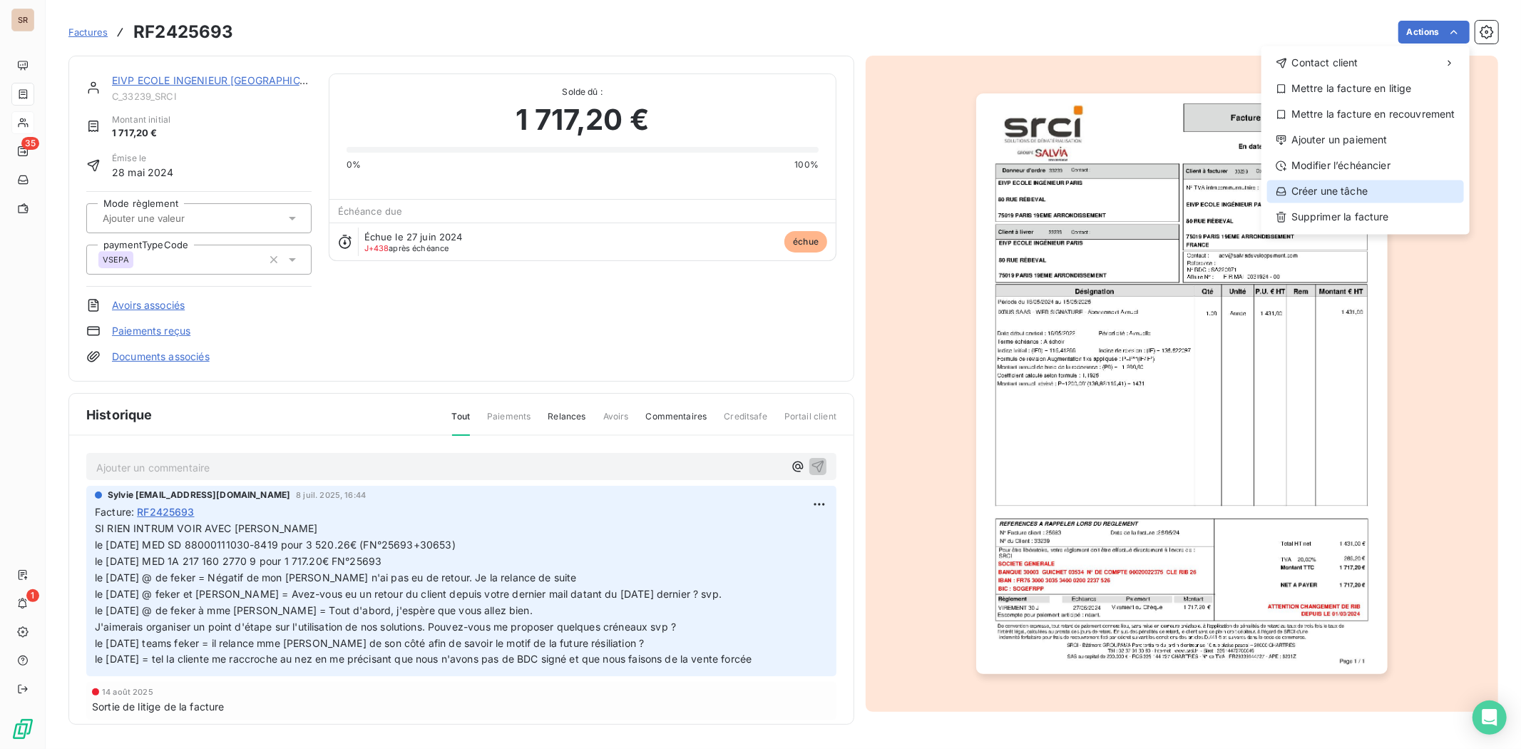
click at [1217, 198] on div "Créer une tâche" at bounding box center [1365, 191] width 197 height 23
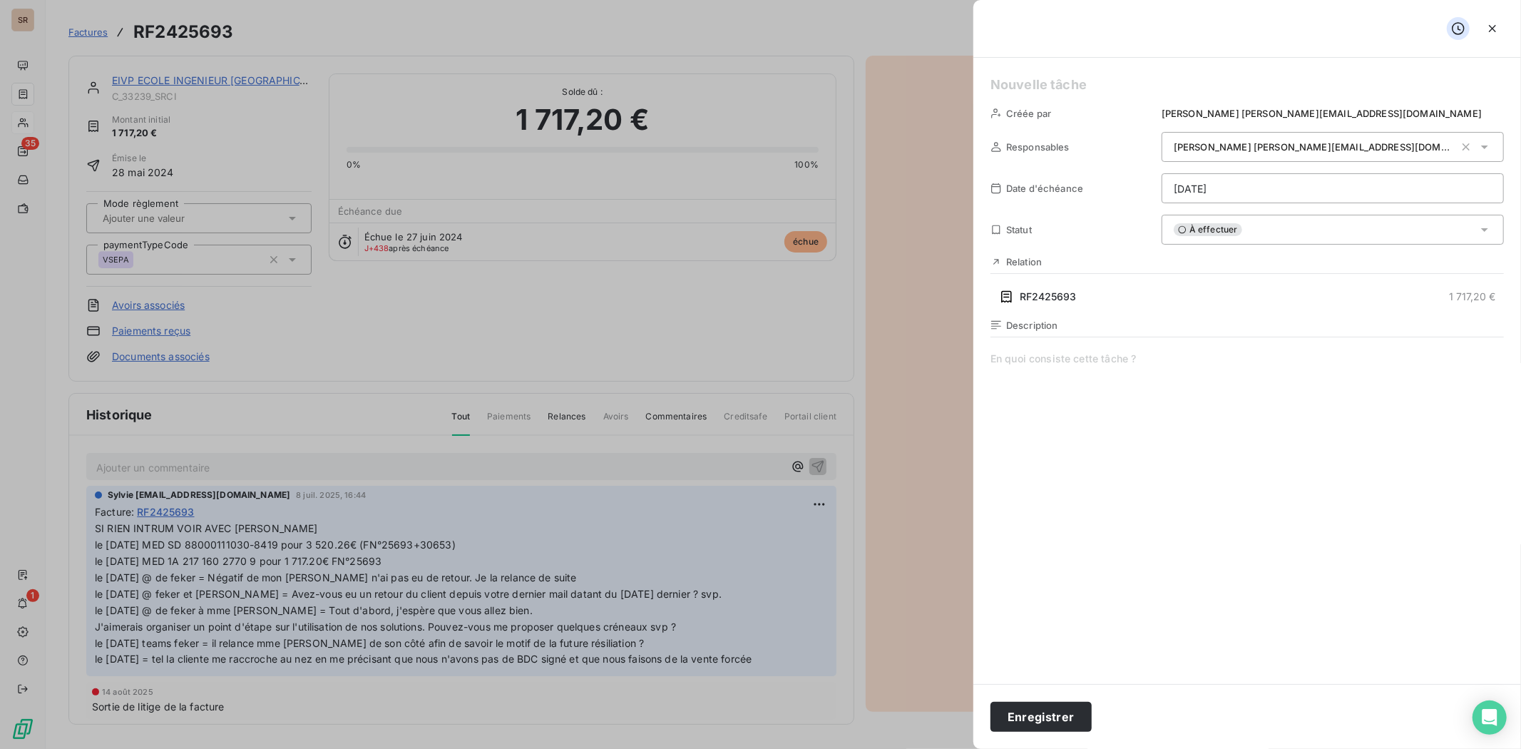
click at [1217, 231] on icon at bounding box center [1485, 230] width 14 height 14
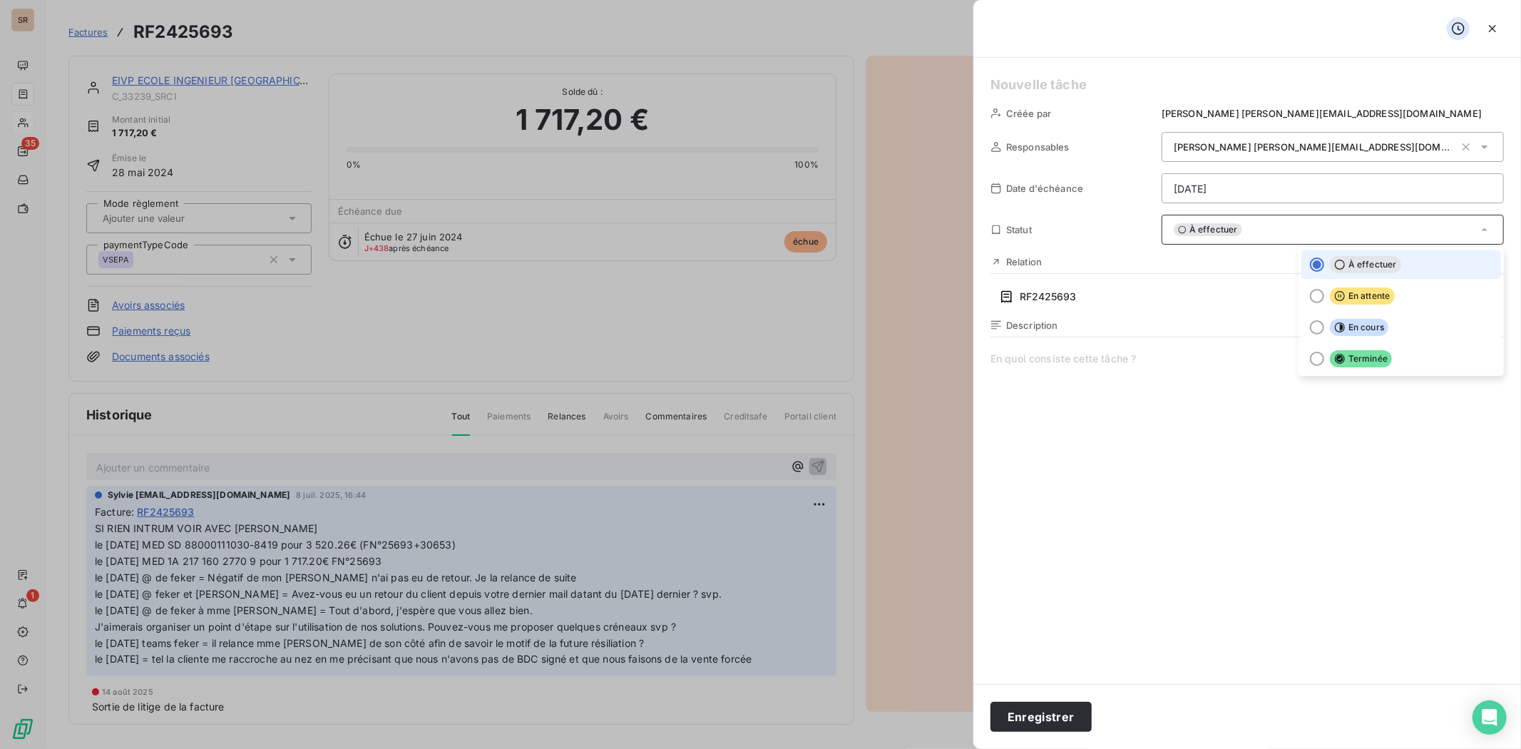
click at [944, 161] on div at bounding box center [760, 374] width 1521 height 749
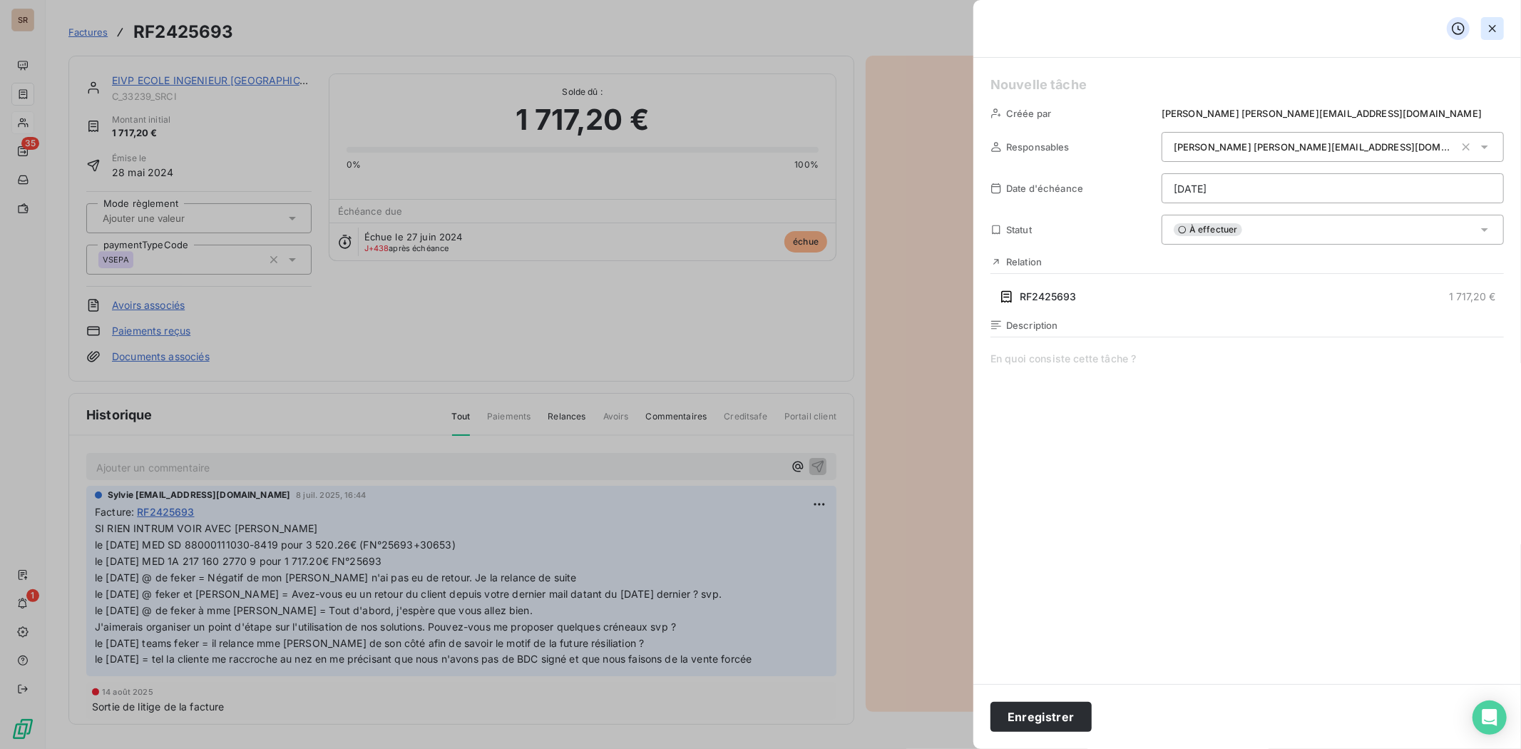
click at [1217, 23] on icon "button" at bounding box center [1493, 28] width 14 height 14
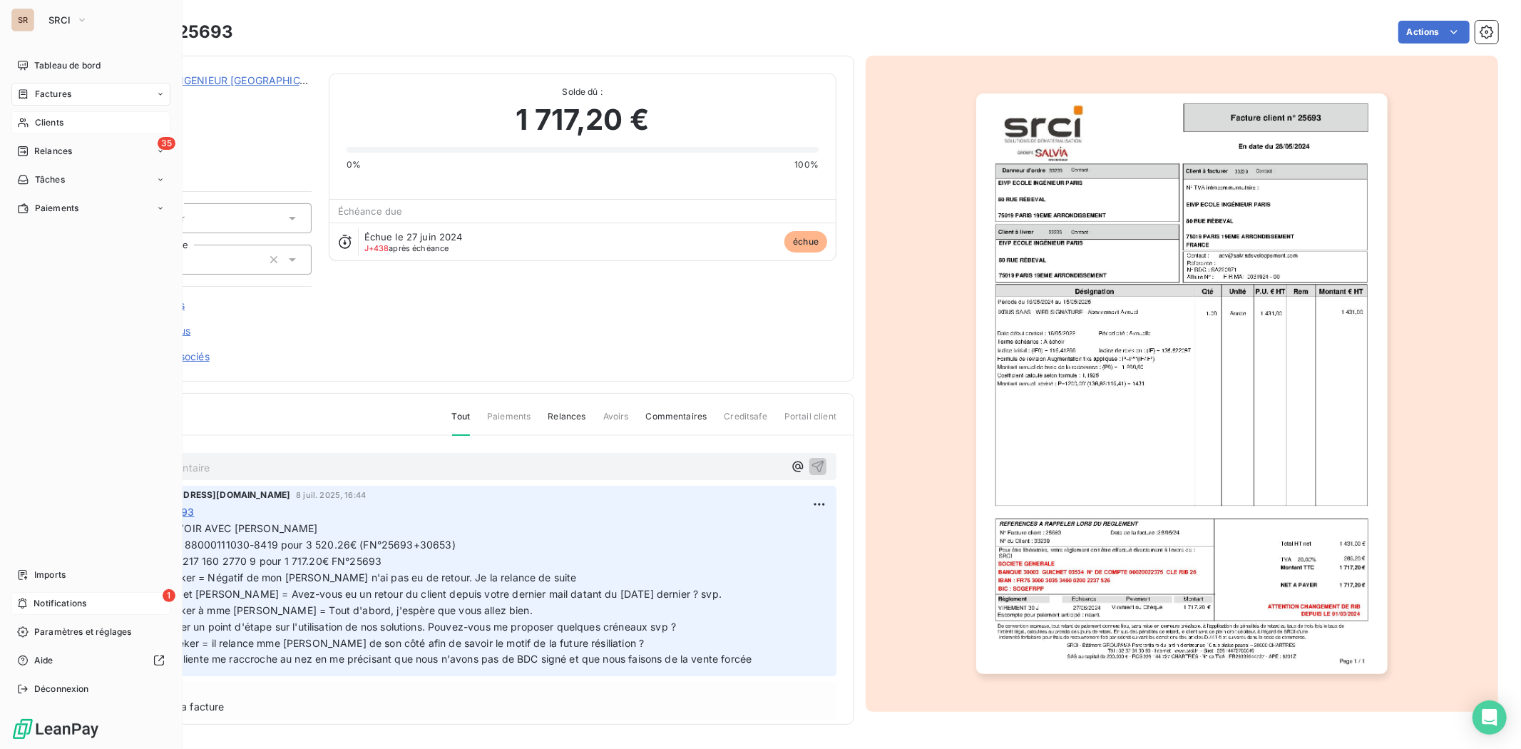
click at [41, 578] on span "Notifications" at bounding box center [60, 603] width 53 height 13
click at [33, 93] on div "Factures" at bounding box center [44, 94] width 54 height 13
click at [81, 95] on div "Factures" at bounding box center [90, 94] width 159 height 23
click at [37, 95] on span "Factures" at bounding box center [53, 94] width 36 height 13
click at [35, 94] on span "Factures" at bounding box center [53, 94] width 36 height 13
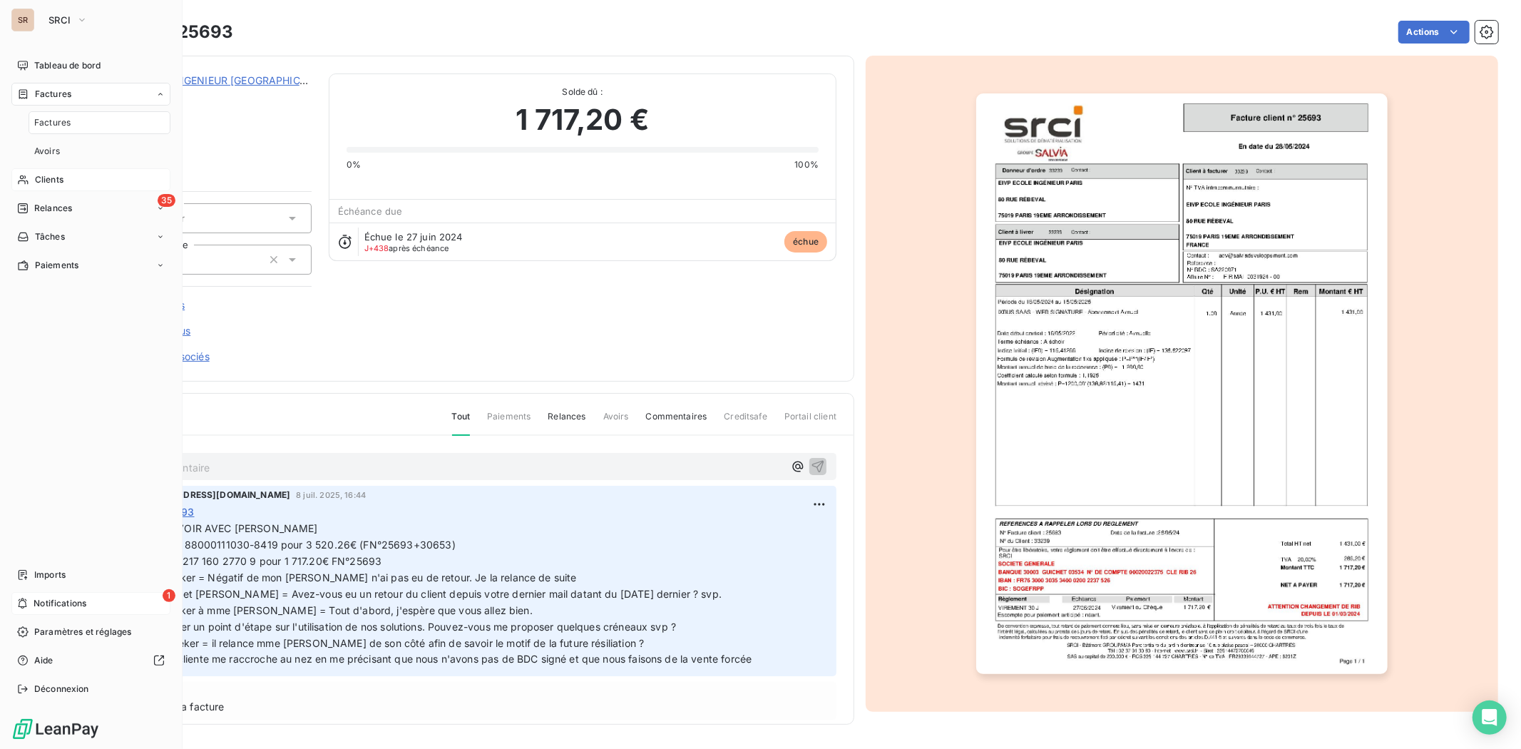
drag, startPoint x: 34, startPoint y: 94, endPoint x: 295, endPoint y: 91, distance: 261.1
click at [64, 94] on span "Factures" at bounding box center [53, 94] width 36 height 13
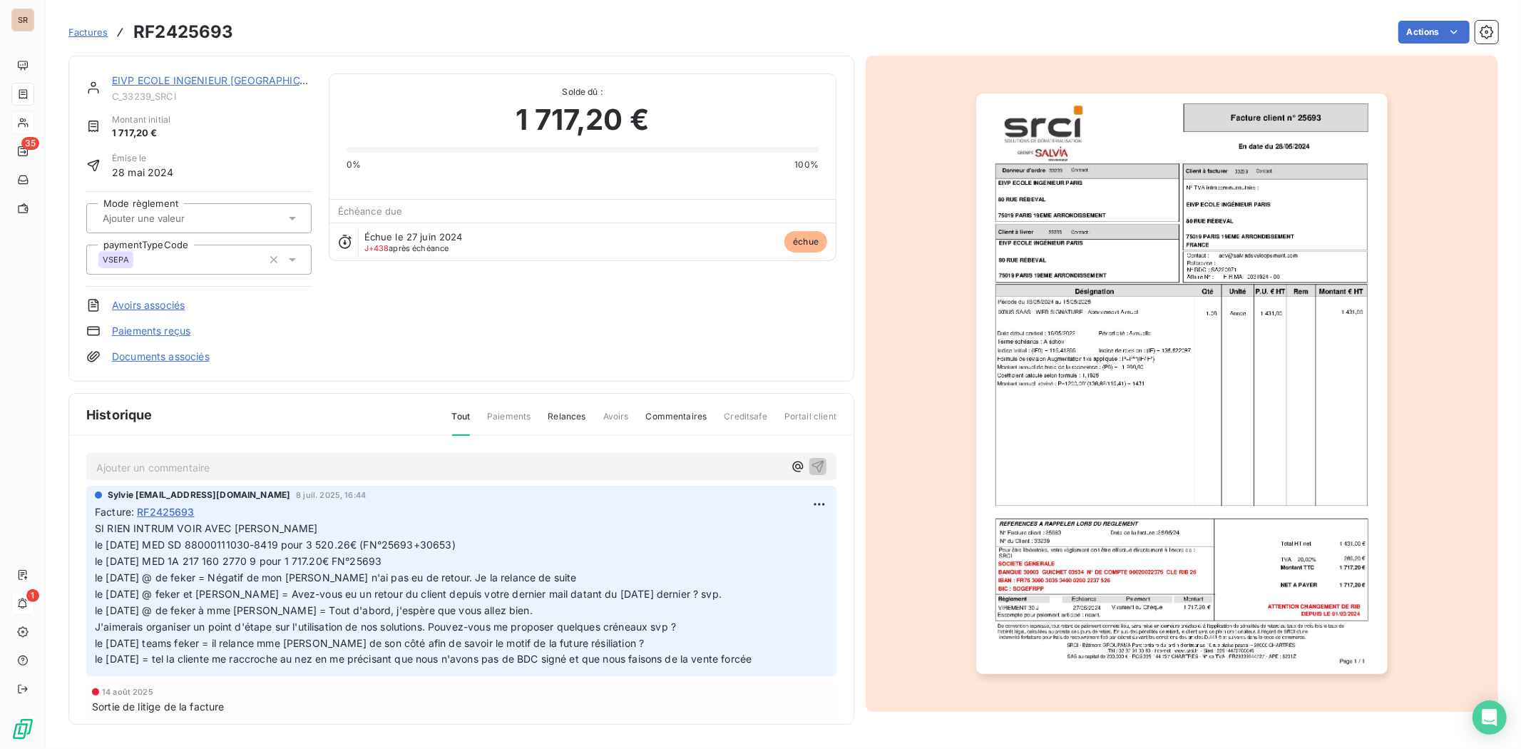
click at [153, 75] on link "EIVP ECOLE INGENIEUR [GEOGRAPHIC_DATA]" at bounding box center [223, 80] width 223 height 12
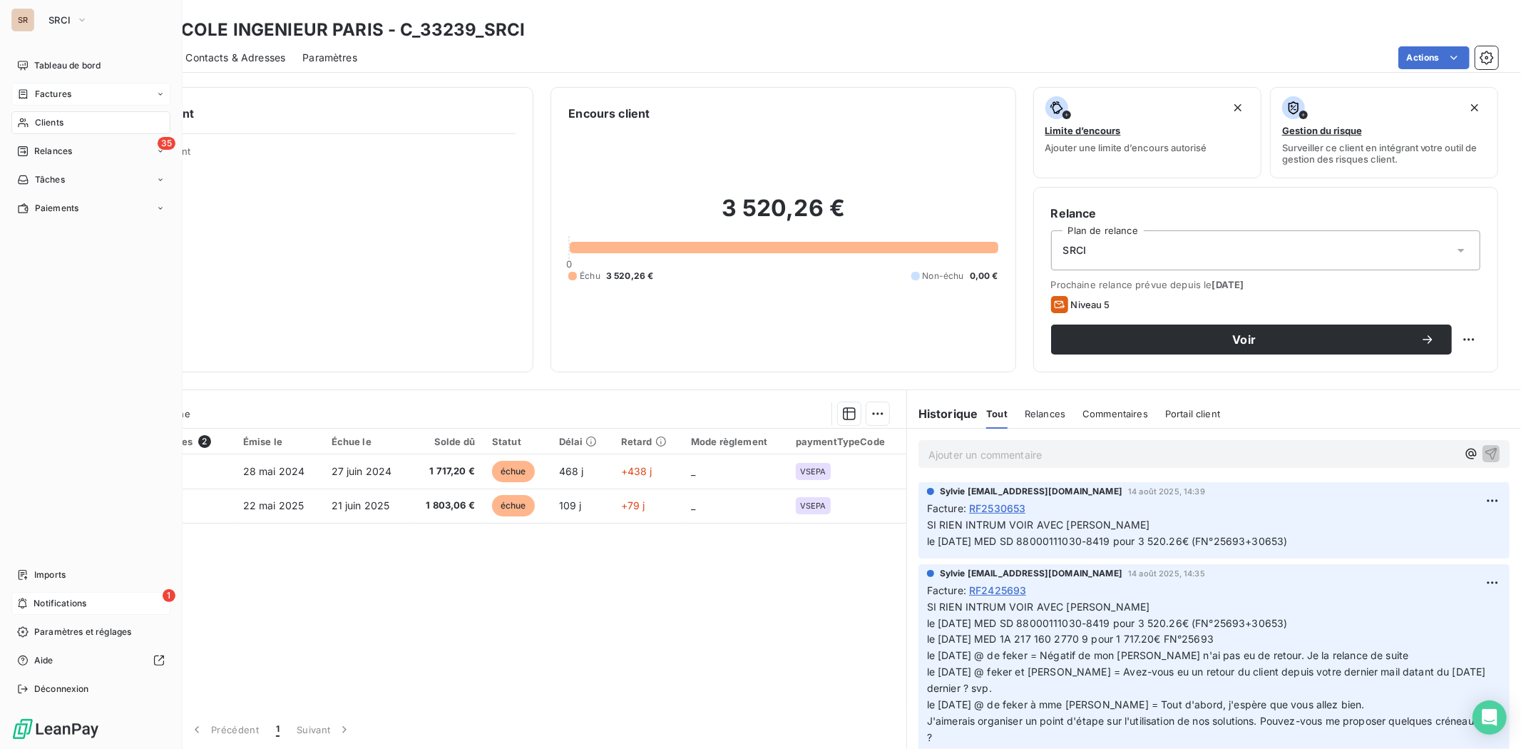
click at [36, 93] on span "Factures" at bounding box center [53, 94] width 36 height 13
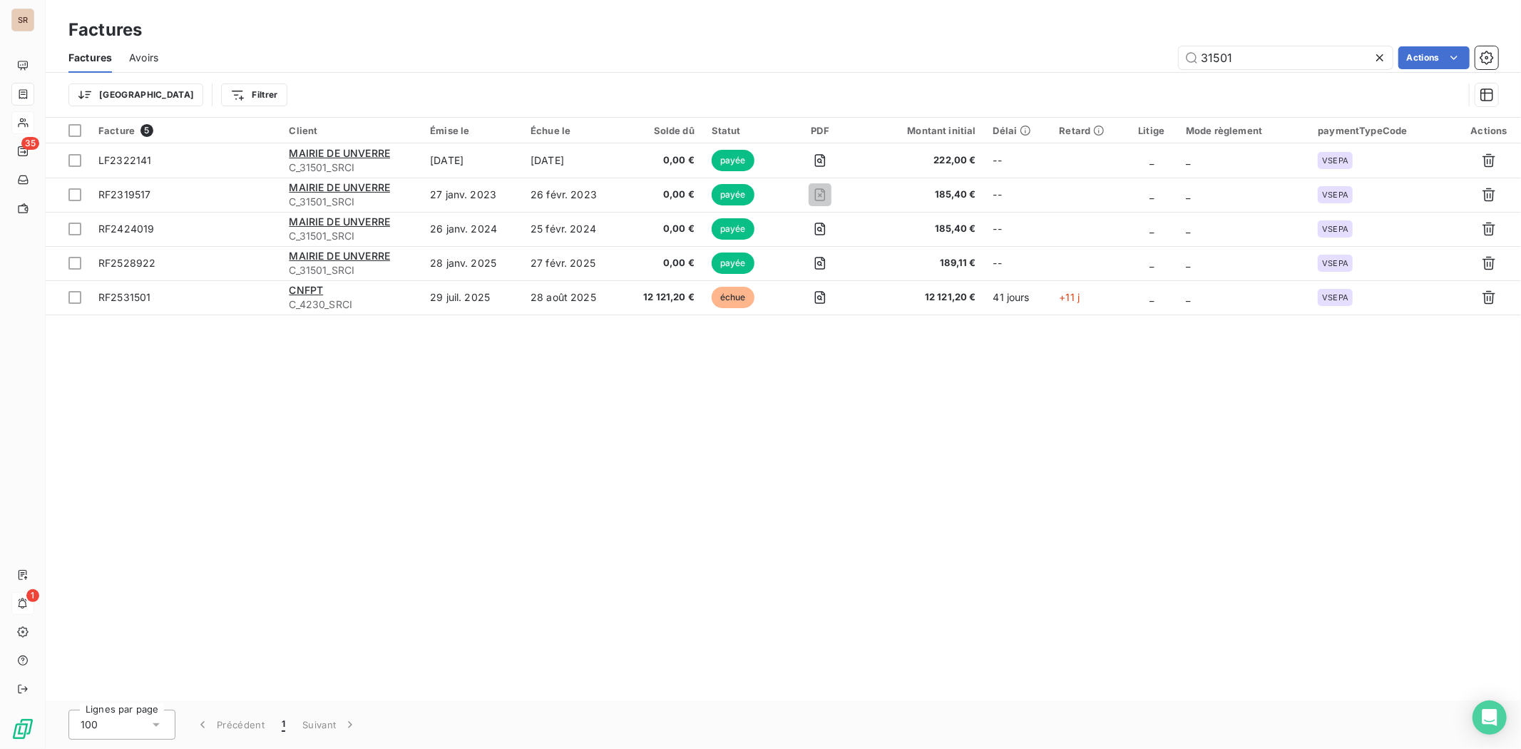
click at [1217, 53] on icon at bounding box center [1380, 58] width 14 height 14
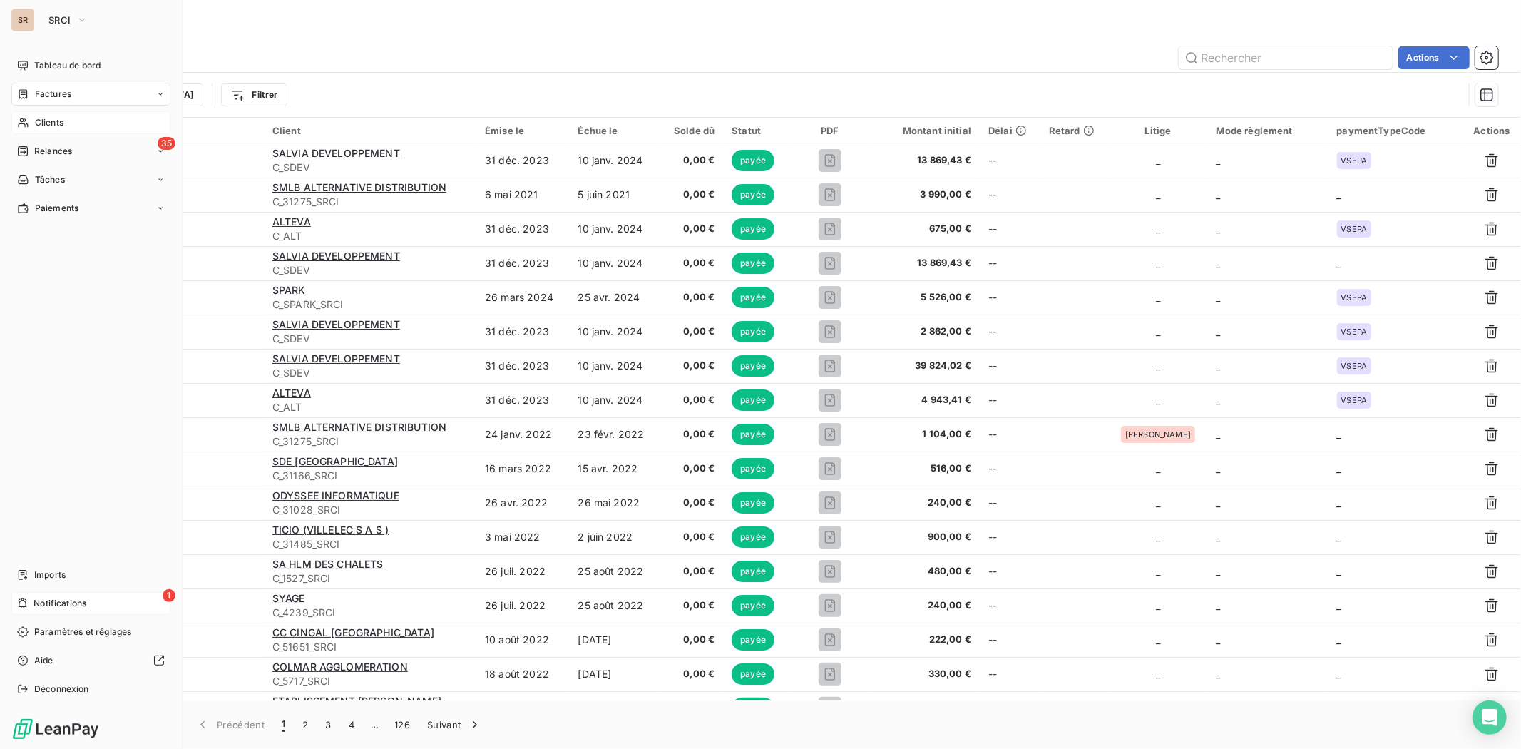
click at [41, 121] on span "Clients" at bounding box center [49, 122] width 29 height 13
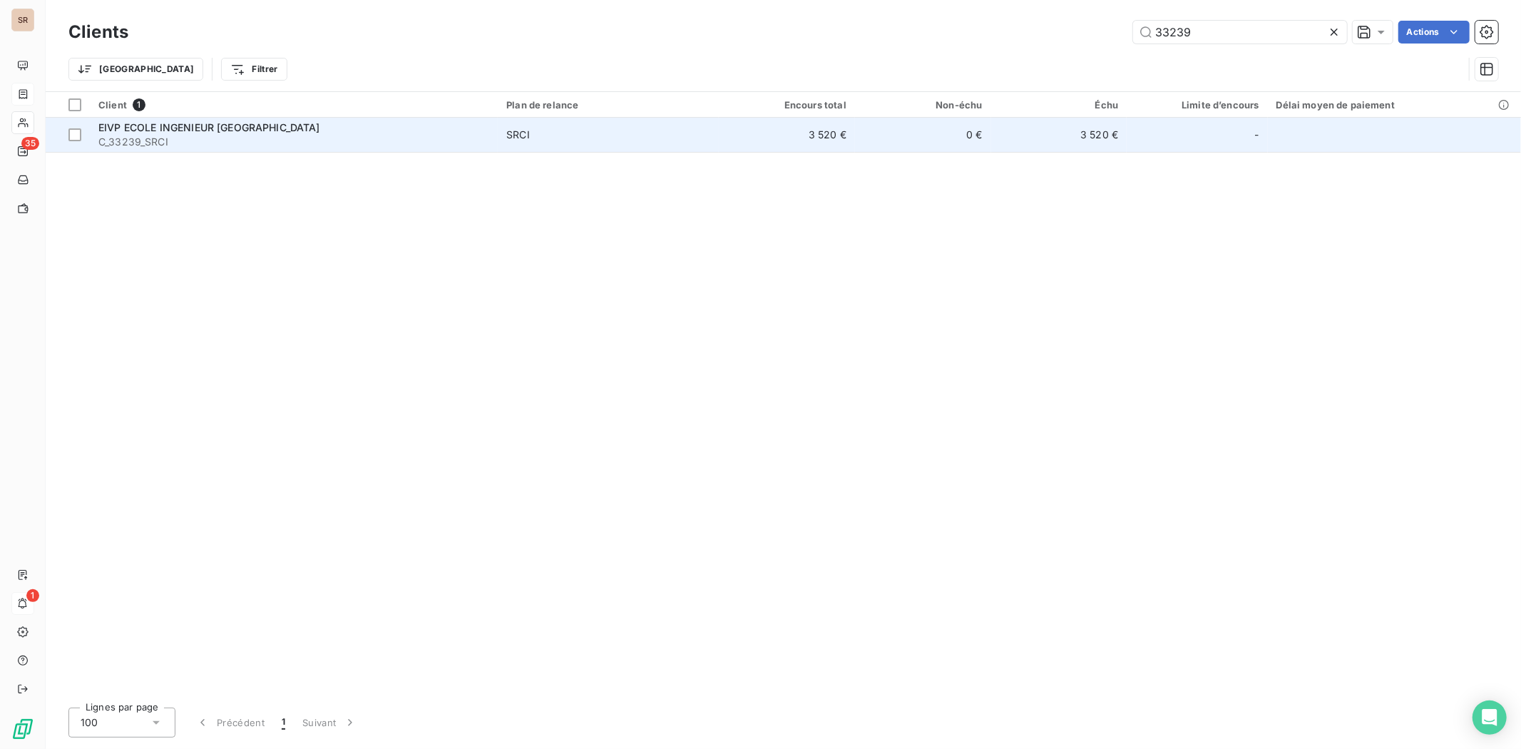
click at [175, 131] on span "EIVP ECOLE INGENIEUR [GEOGRAPHIC_DATA]" at bounding box center [209, 127] width 222 height 12
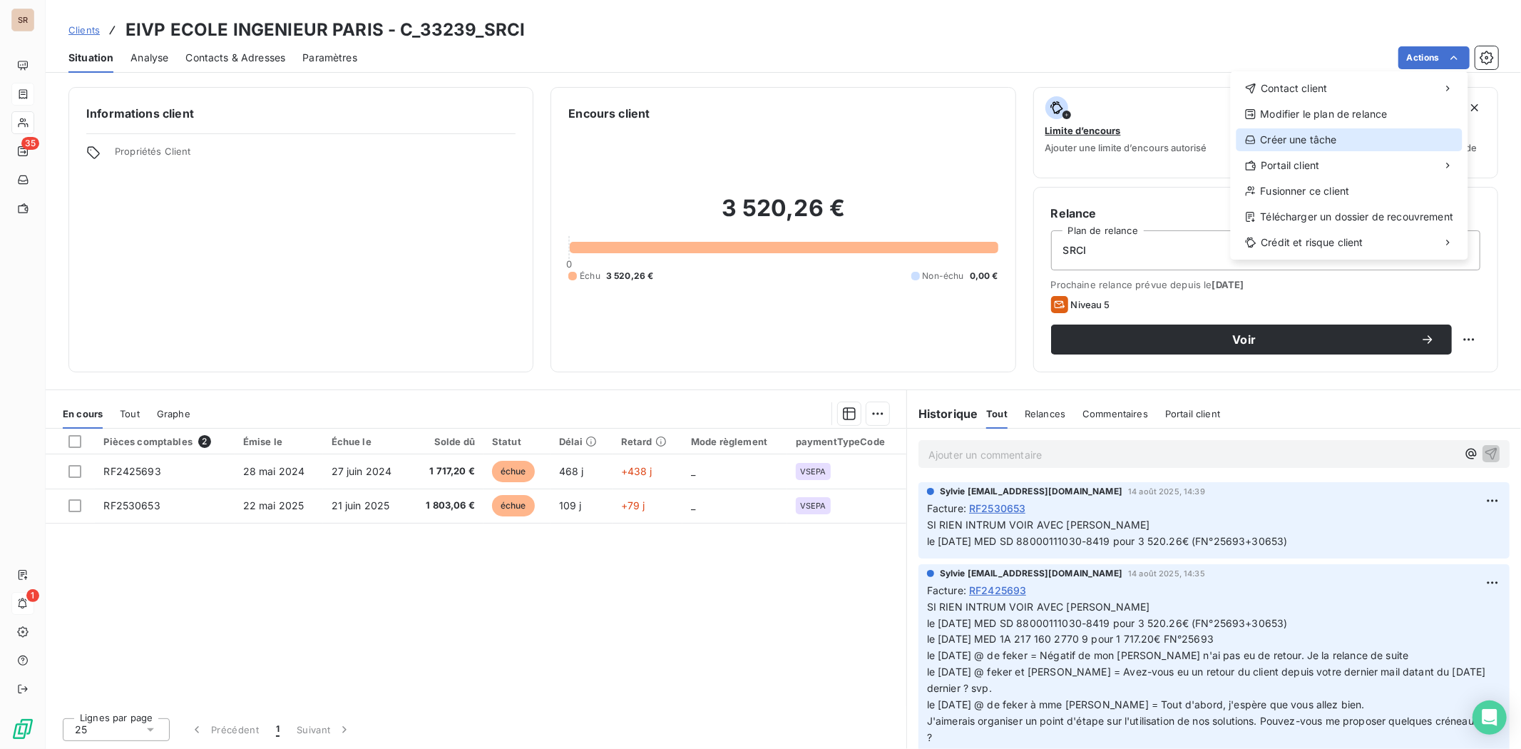
click at [1217, 137] on div "Créer une tâche" at bounding box center [1350, 139] width 226 height 23
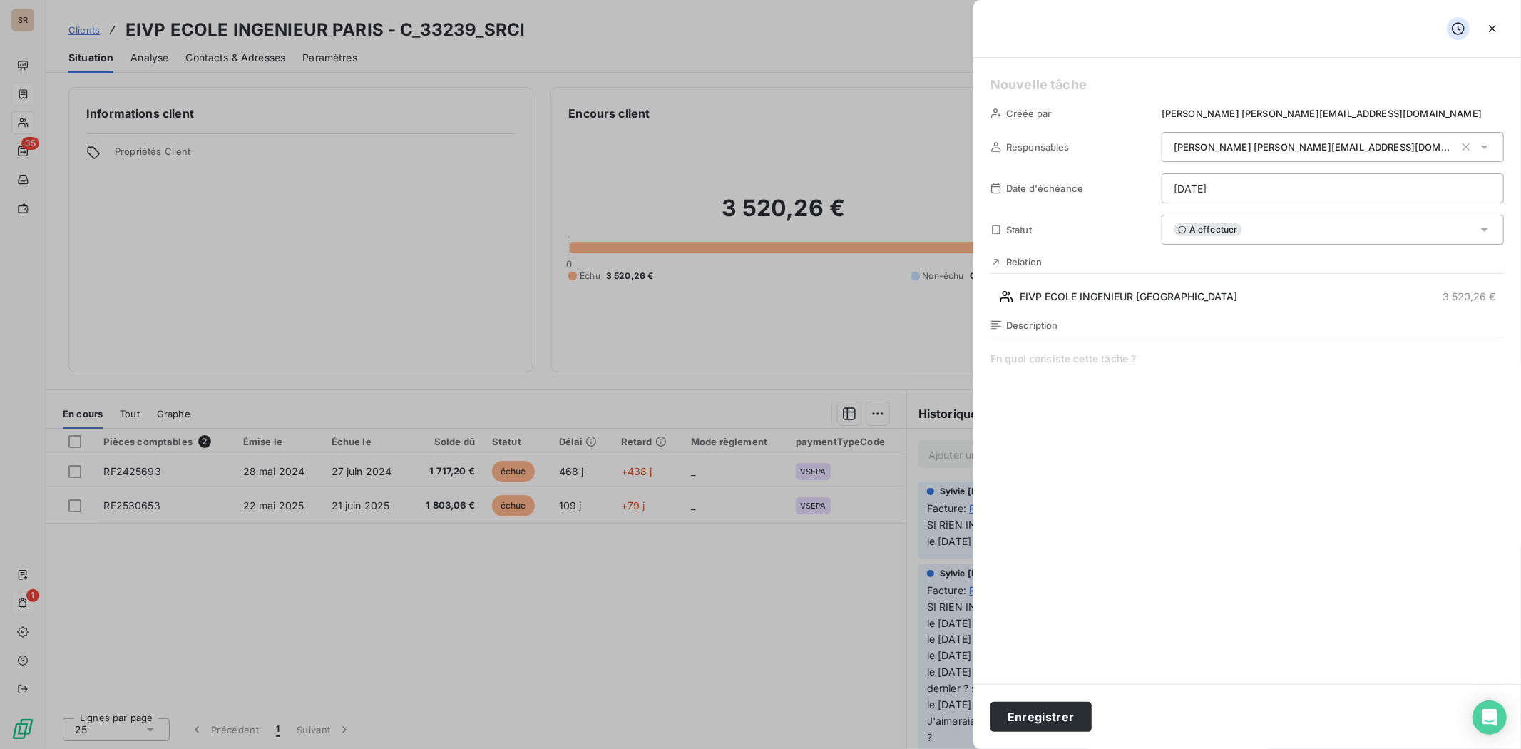
click at [920, 126] on div at bounding box center [760, 374] width 1521 height 749
click at [1217, 31] on icon "button" at bounding box center [1493, 28] width 14 height 14
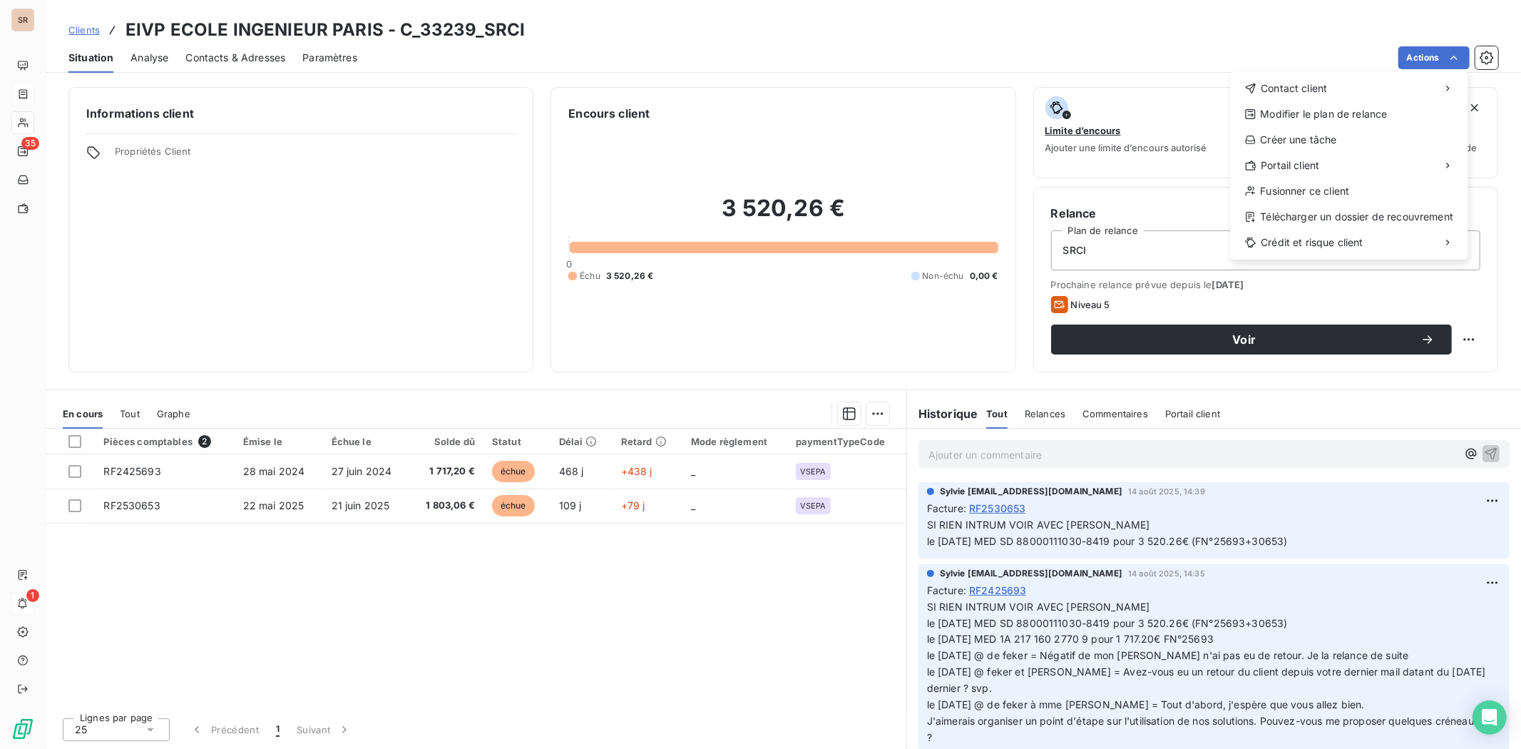
click at [26, 21] on html "SR 35 1 Clients EIVP ECOLE INGENIEUR [GEOGRAPHIC_DATA] - C_33239_SRCI Situation…" at bounding box center [760, 374] width 1521 height 749
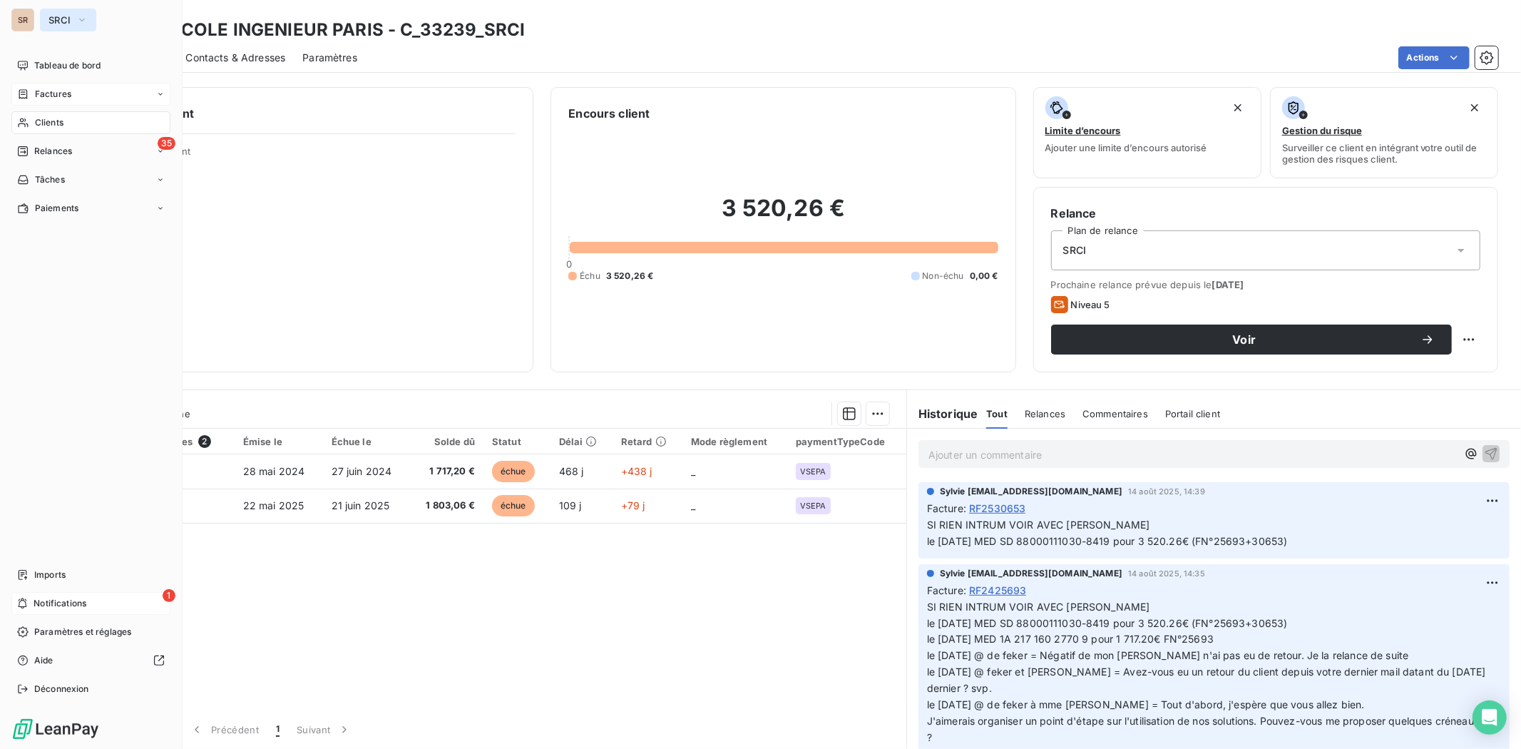
click at [79, 19] on icon "button" at bounding box center [81, 20] width 11 height 14
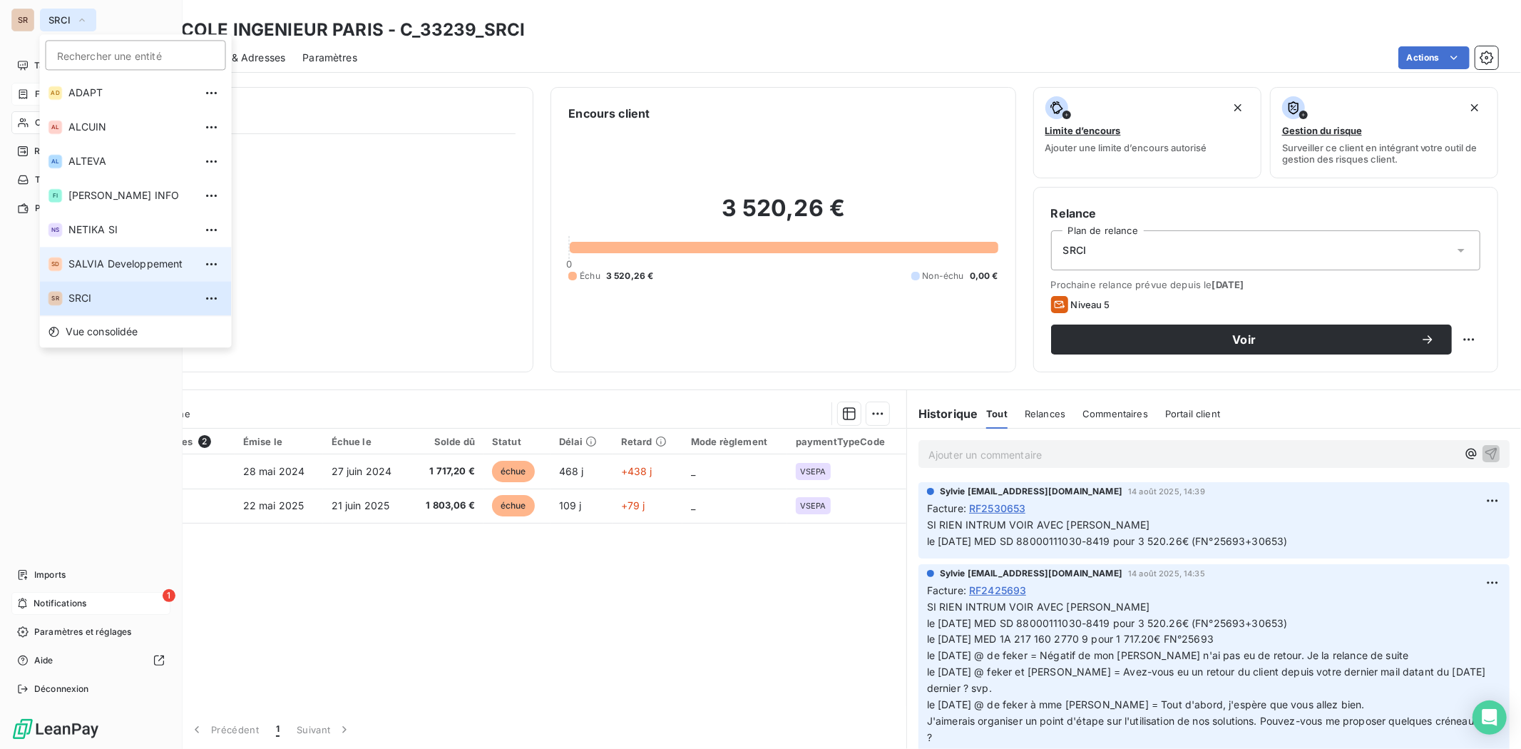
click at [100, 260] on span "SALVIA Developpement" at bounding box center [131, 264] width 126 height 14
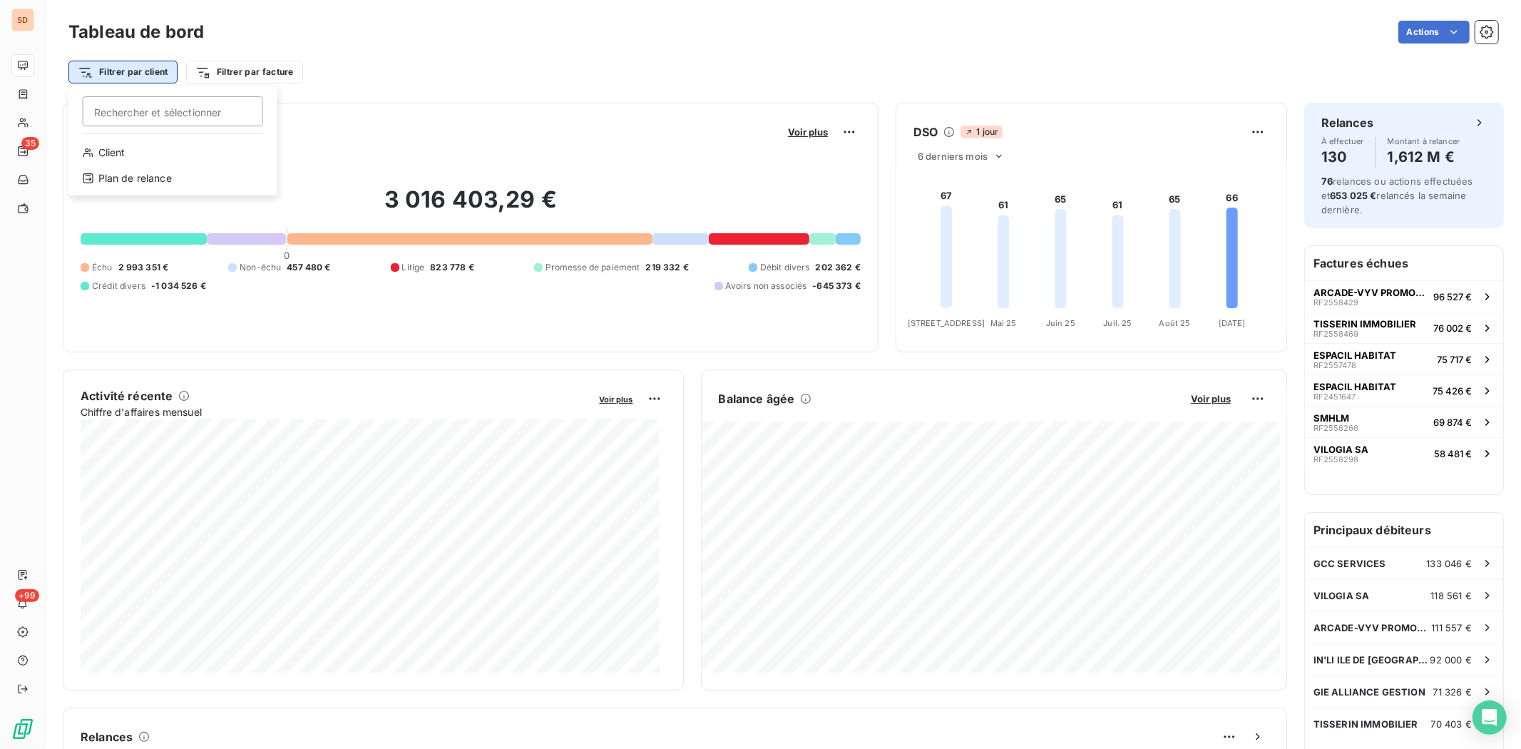
click at [122, 71] on html "SD 35 +99 Tableau de bord Actions Filtrer par client [PERSON_NAME] et sélection…" at bounding box center [760, 374] width 1521 height 749
click at [252, 73] on html "SD 35 +99 Tableau de bord Actions Filtrer par client Filtrer par facture Encour…" at bounding box center [760, 374] width 1521 height 749
click at [252, 72] on html "SD 35 +99 Tableau de bord Actions Filtrer par client Filtrer par facture Encour…" at bounding box center [760, 374] width 1521 height 749
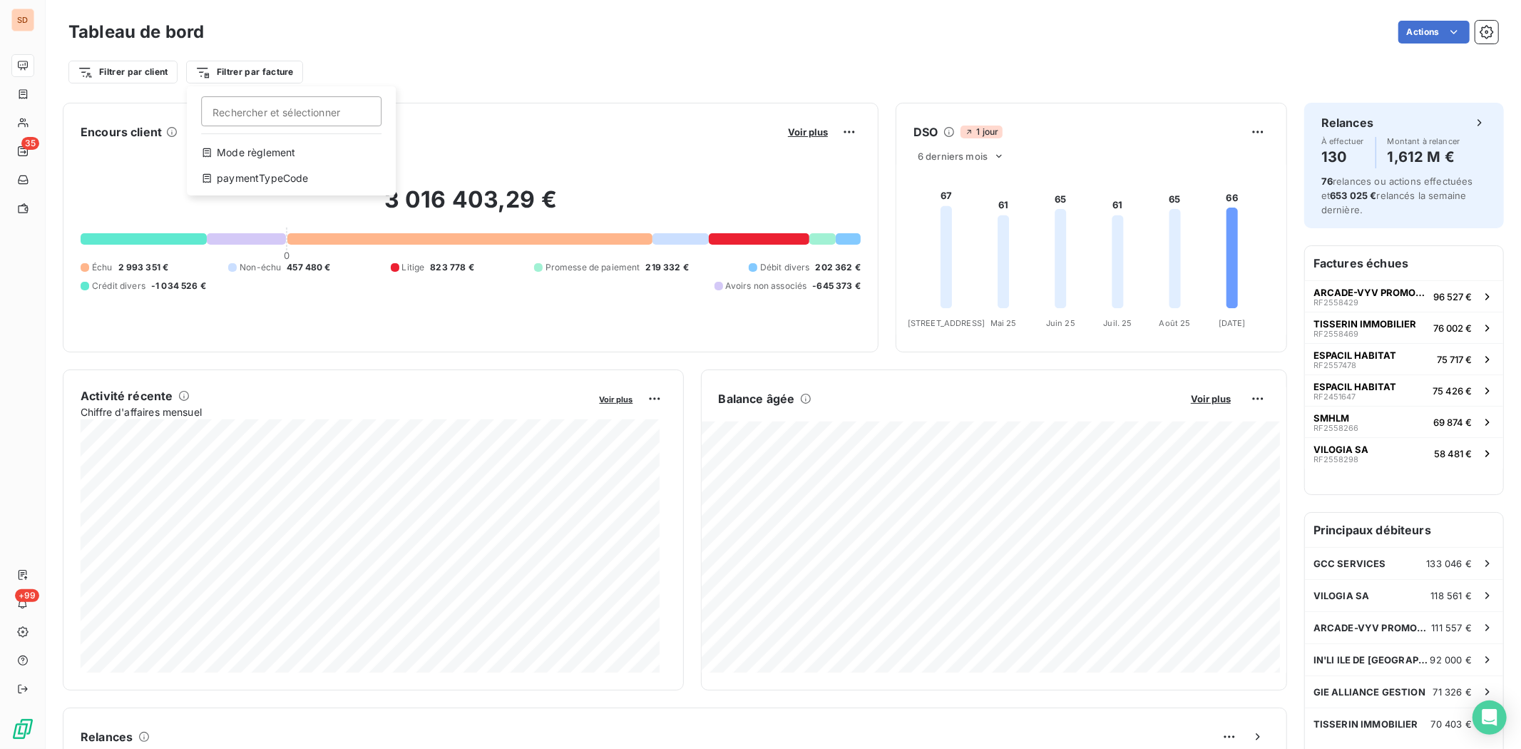
click at [445, 61] on html "SD 35 +99 Tableau de bord Actions Filtrer par client Filtrer par facture Recher…" at bounding box center [760, 374] width 1521 height 749
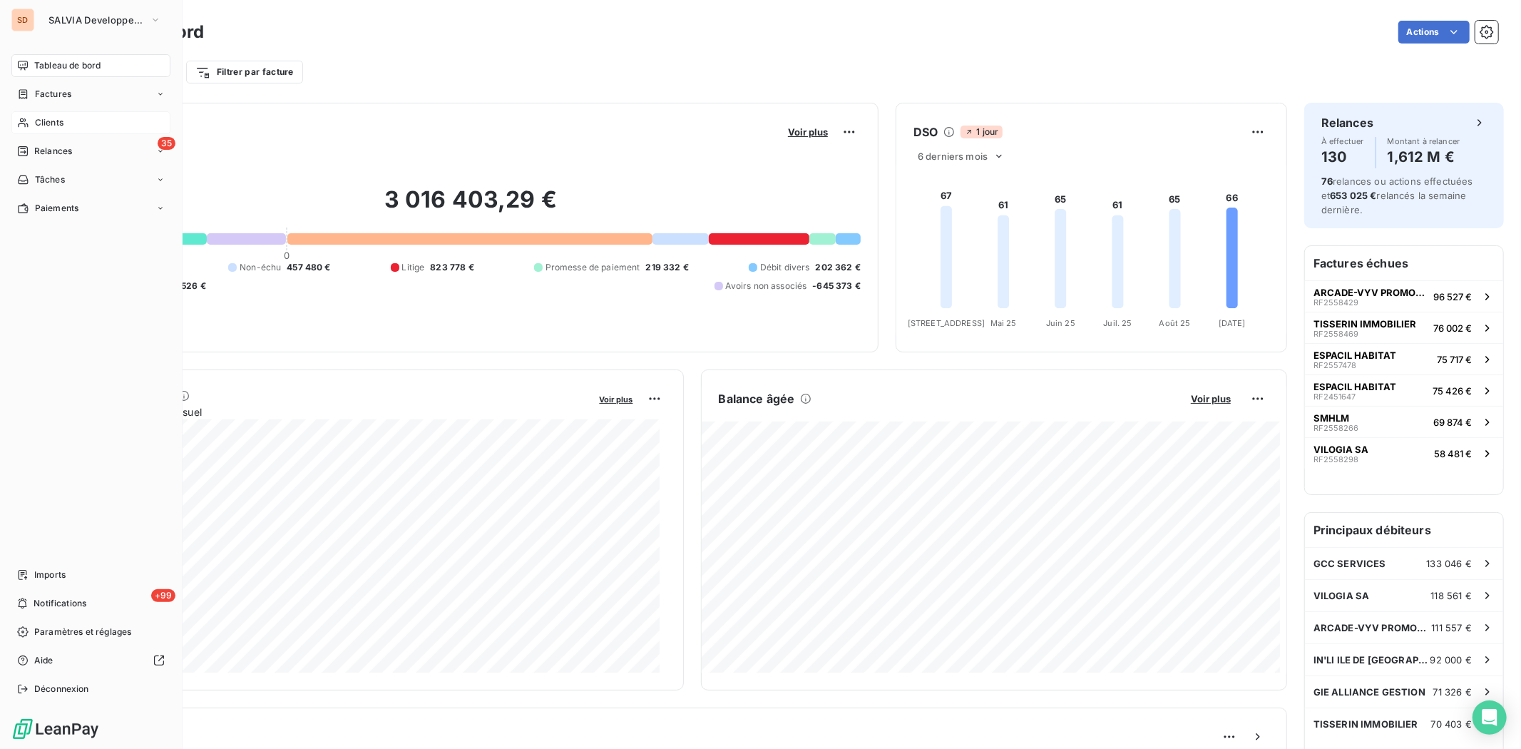
click at [35, 126] on span "Clients" at bounding box center [49, 122] width 29 height 13
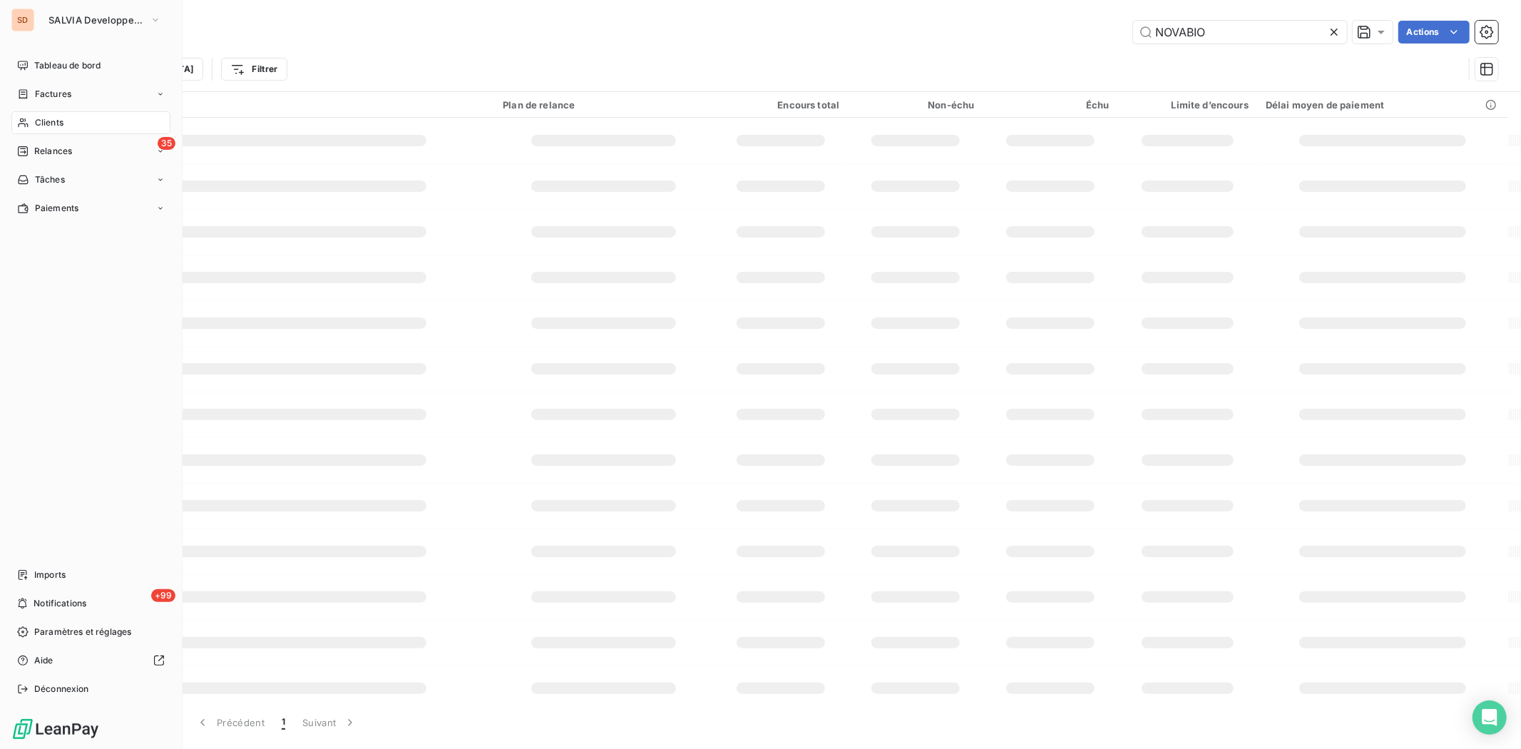
type input "33239"
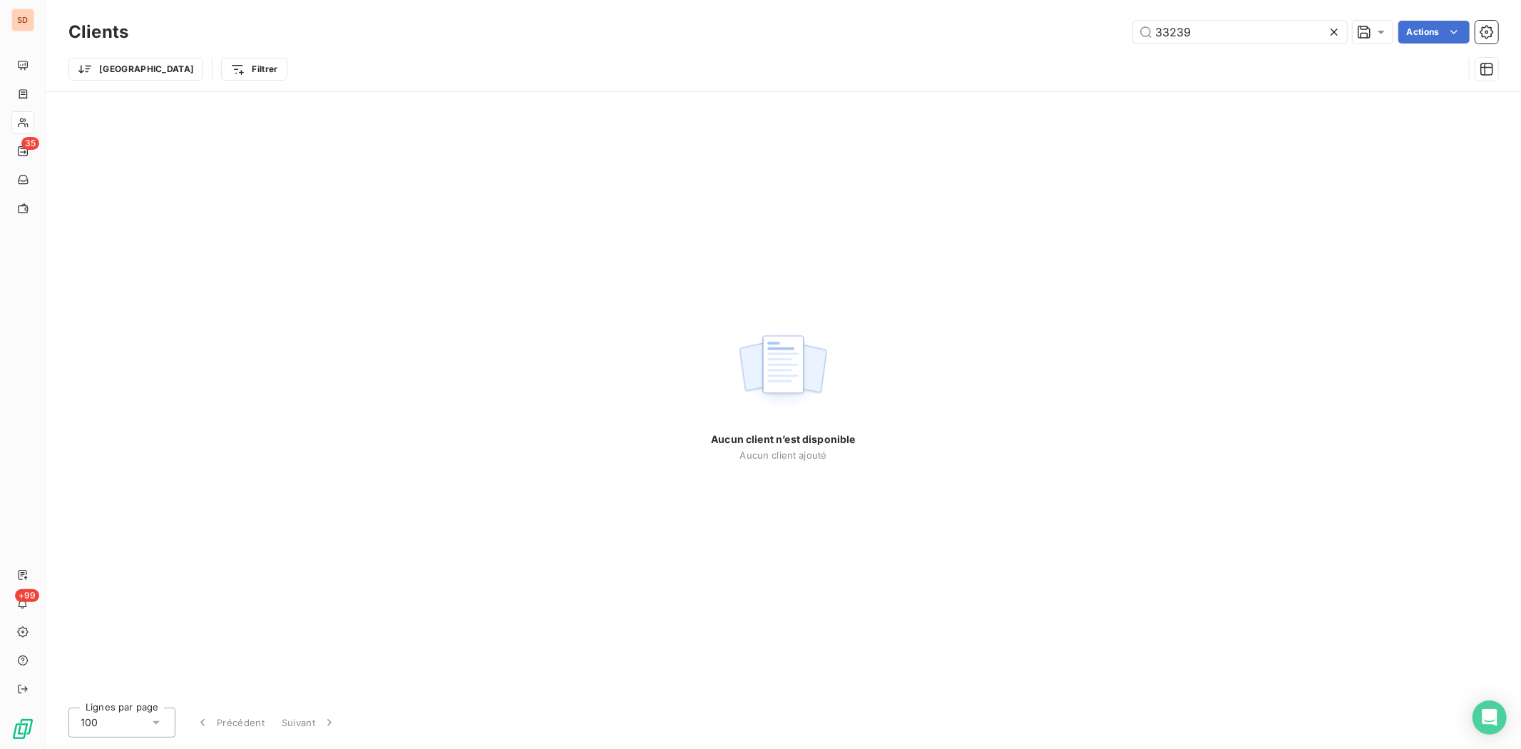
click at [1217, 36] on icon at bounding box center [1334, 32] width 14 height 14
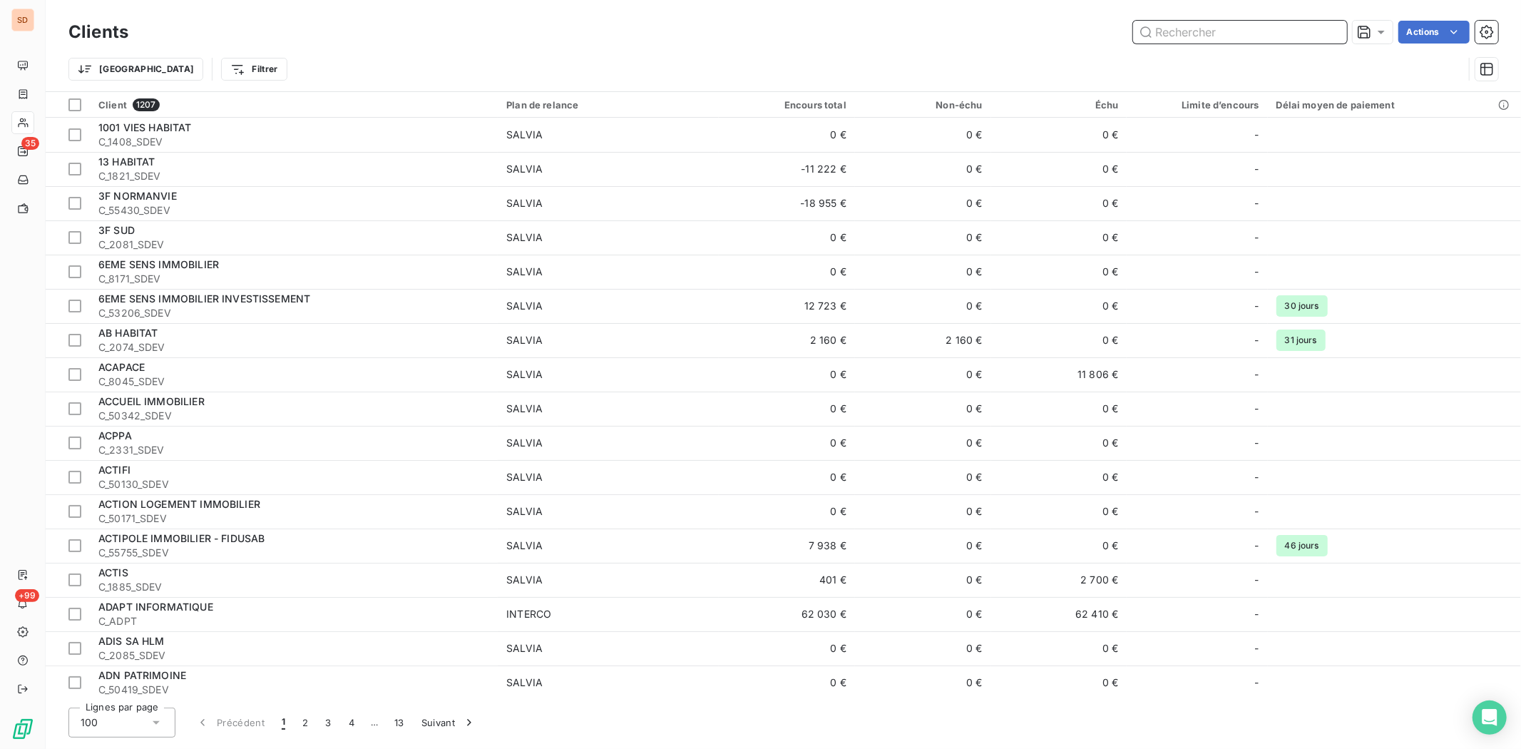
click at [1198, 29] on input "text" at bounding box center [1240, 32] width 214 height 23
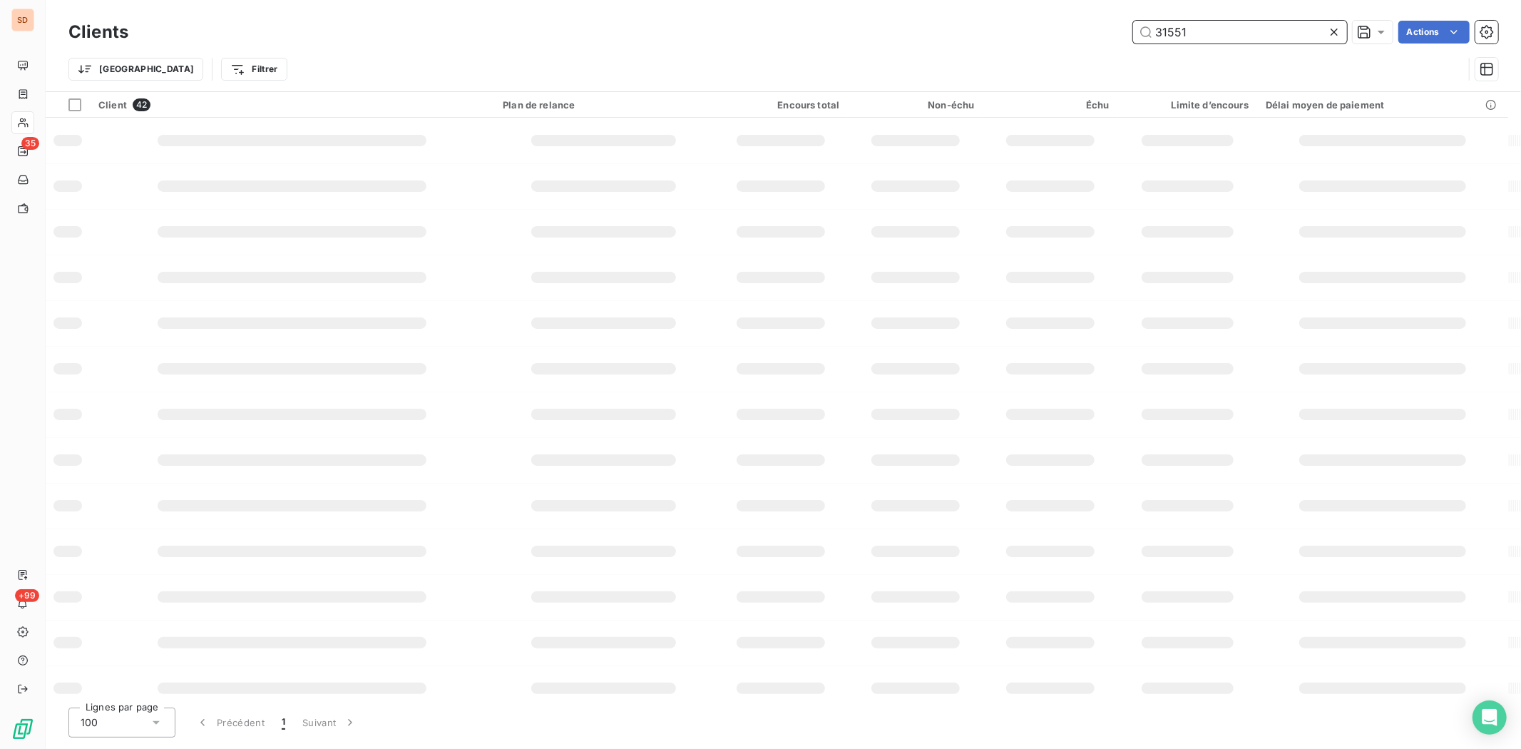
type input "31551"
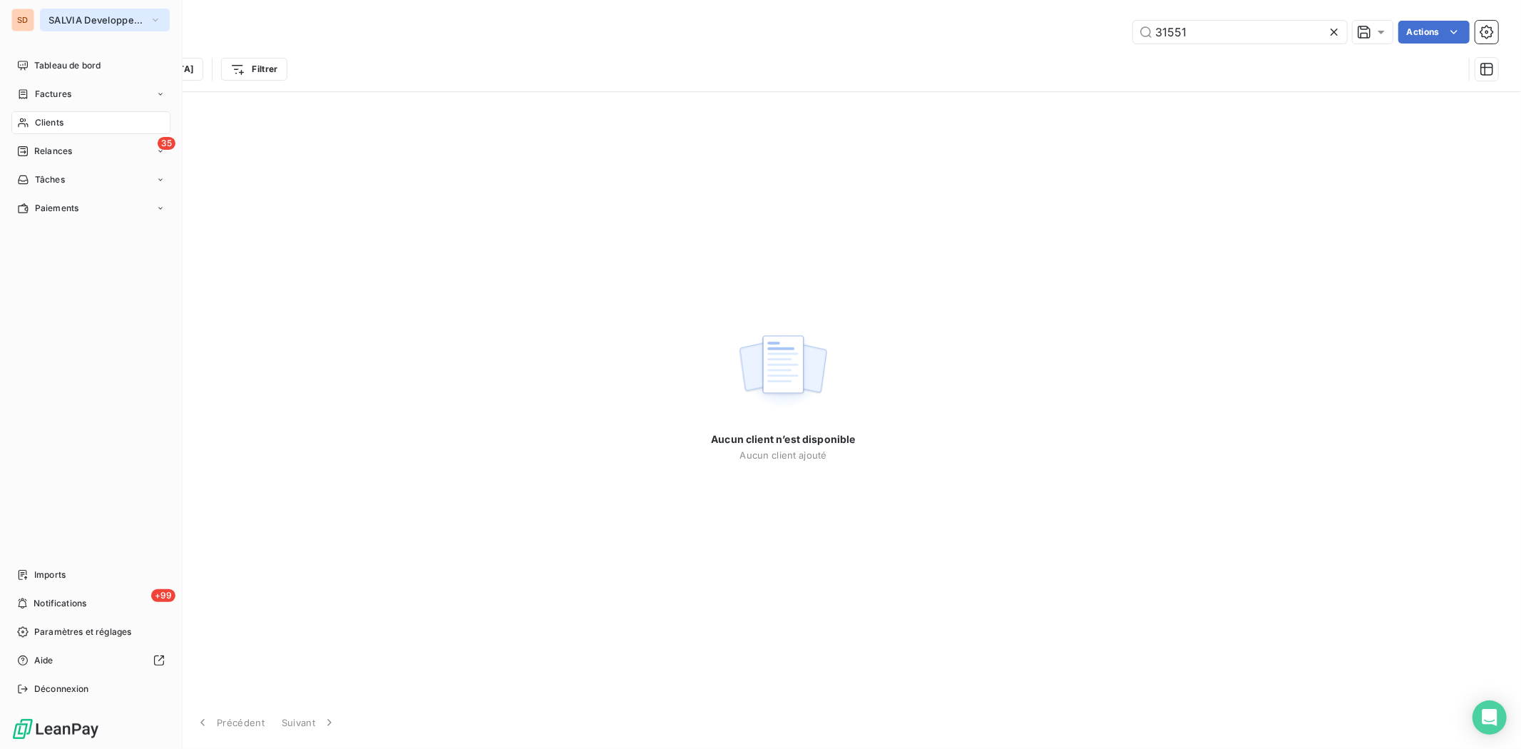
click at [153, 17] on icon "button" at bounding box center [155, 20] width 11 height 14
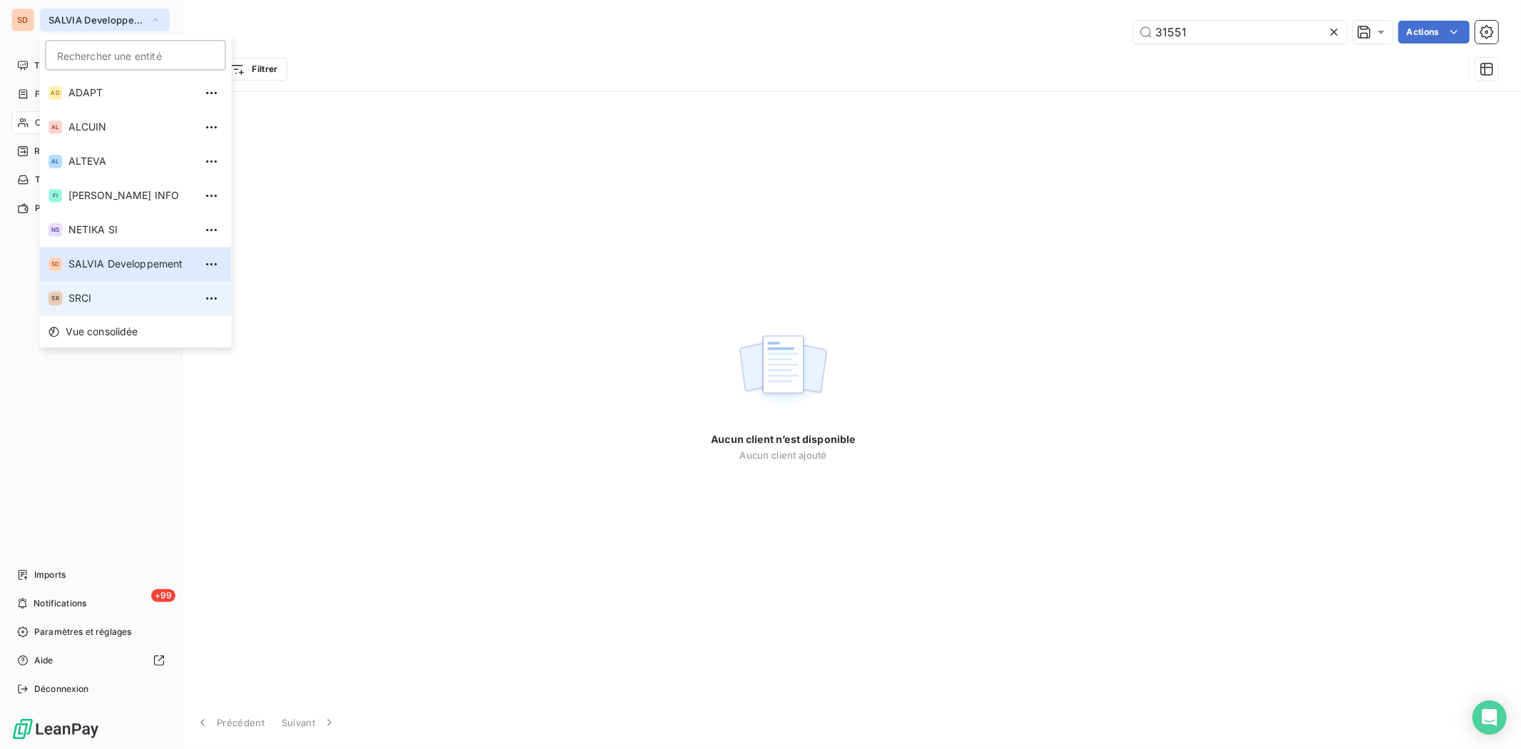
click at [103, 298] on span "SRCI" at bounding box center [131, 298] width 126 height 14
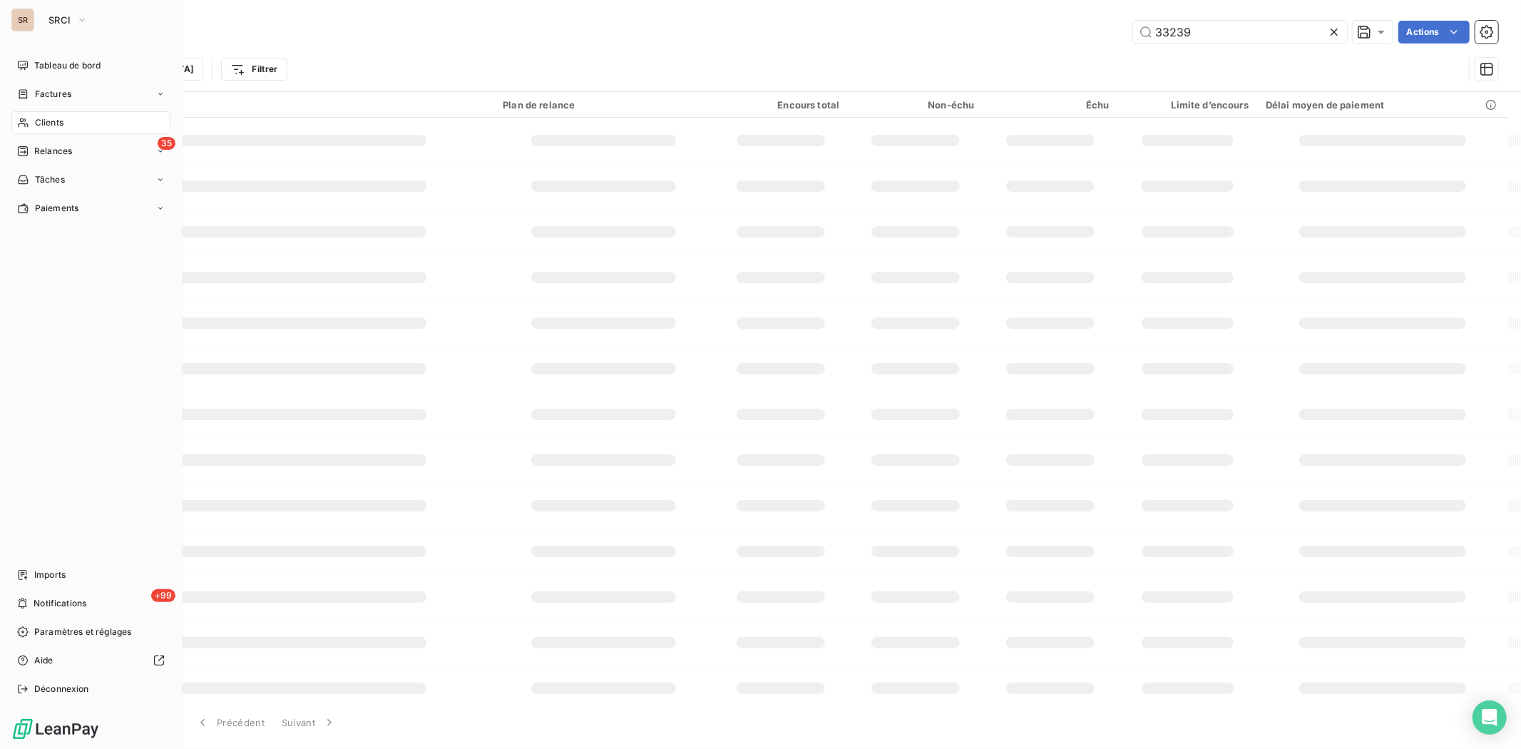
type input "31551"
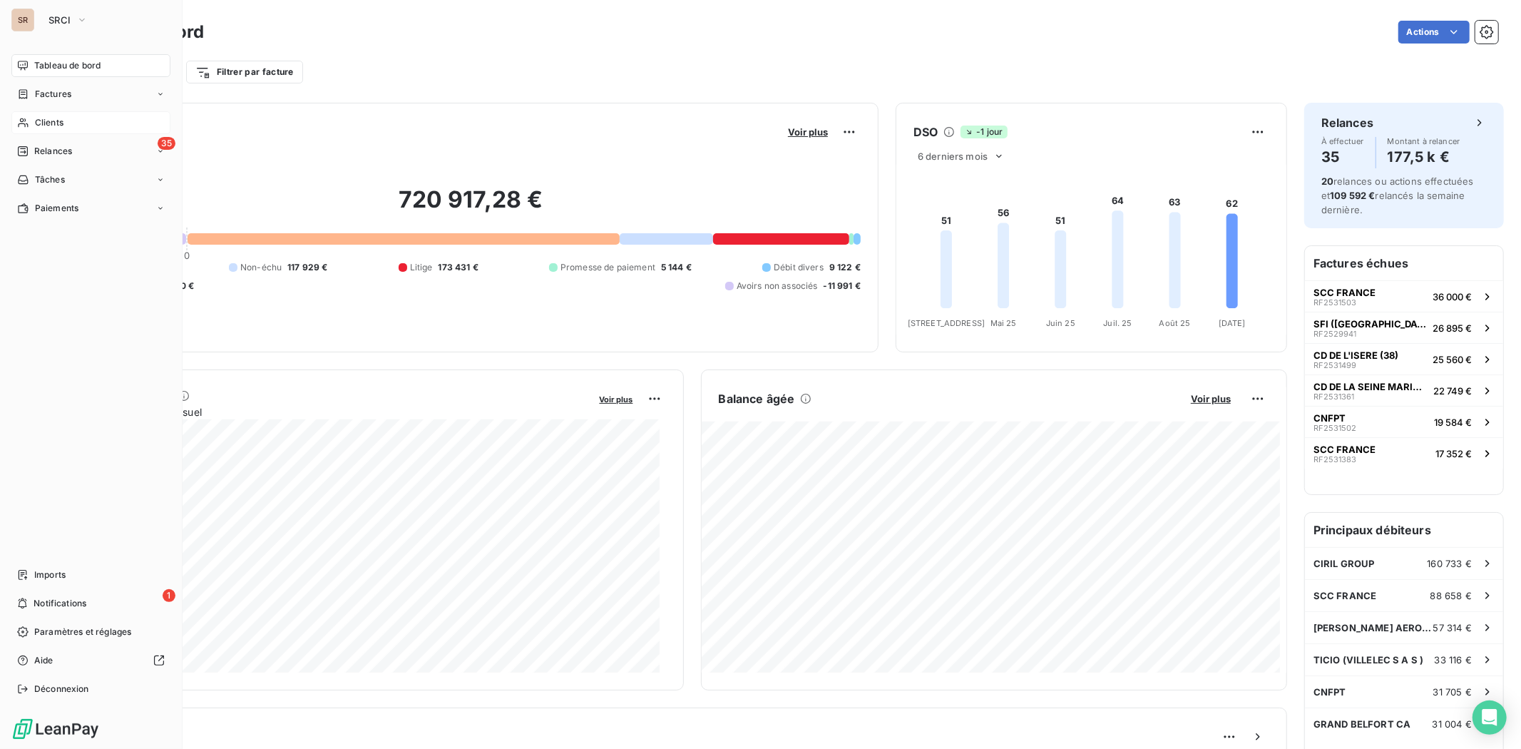
click at [38, 132] on div "Clients" at bounding box center [90, 122] width 159 height 23
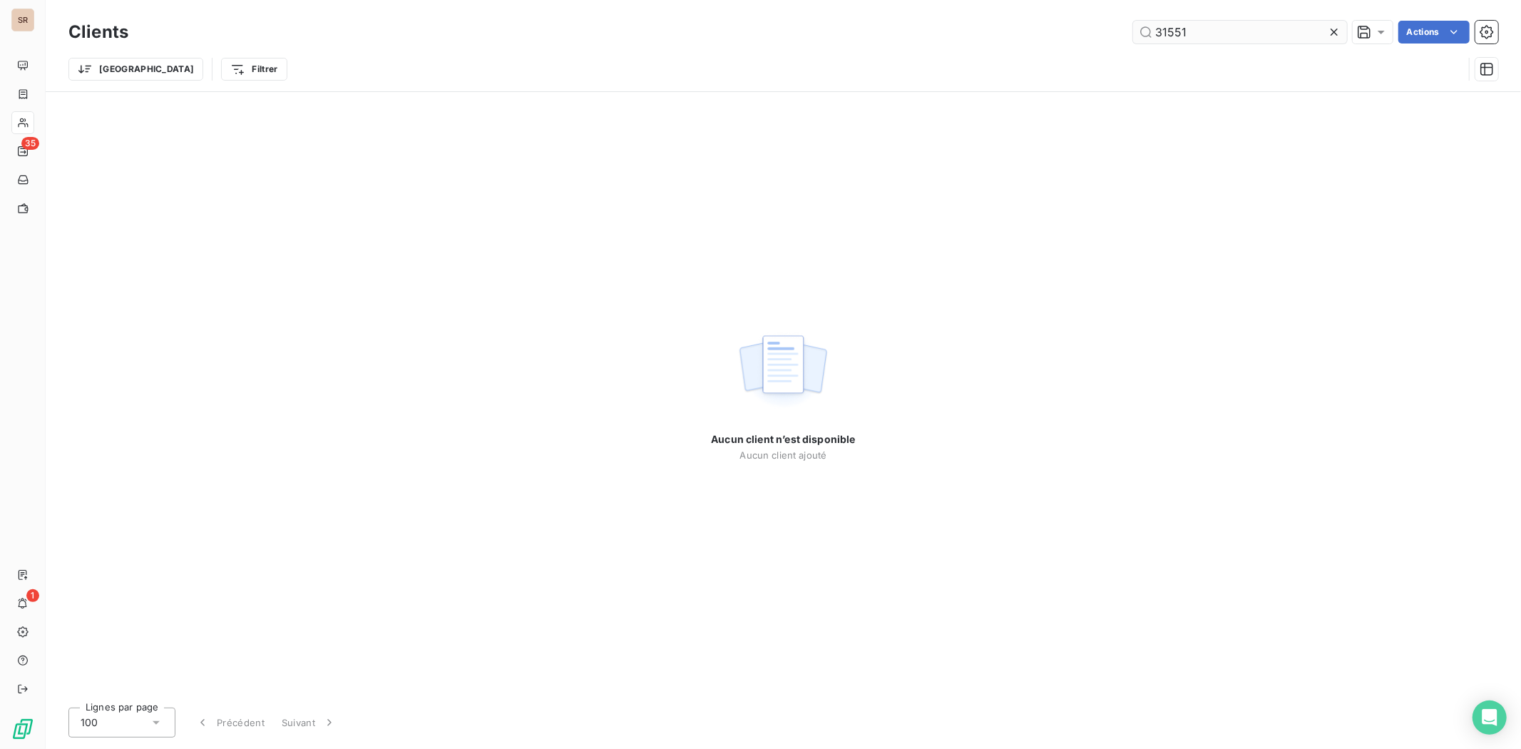
click at [1212, 26] on input "31551" at bounding box center [1240, 32] width 214 height 23
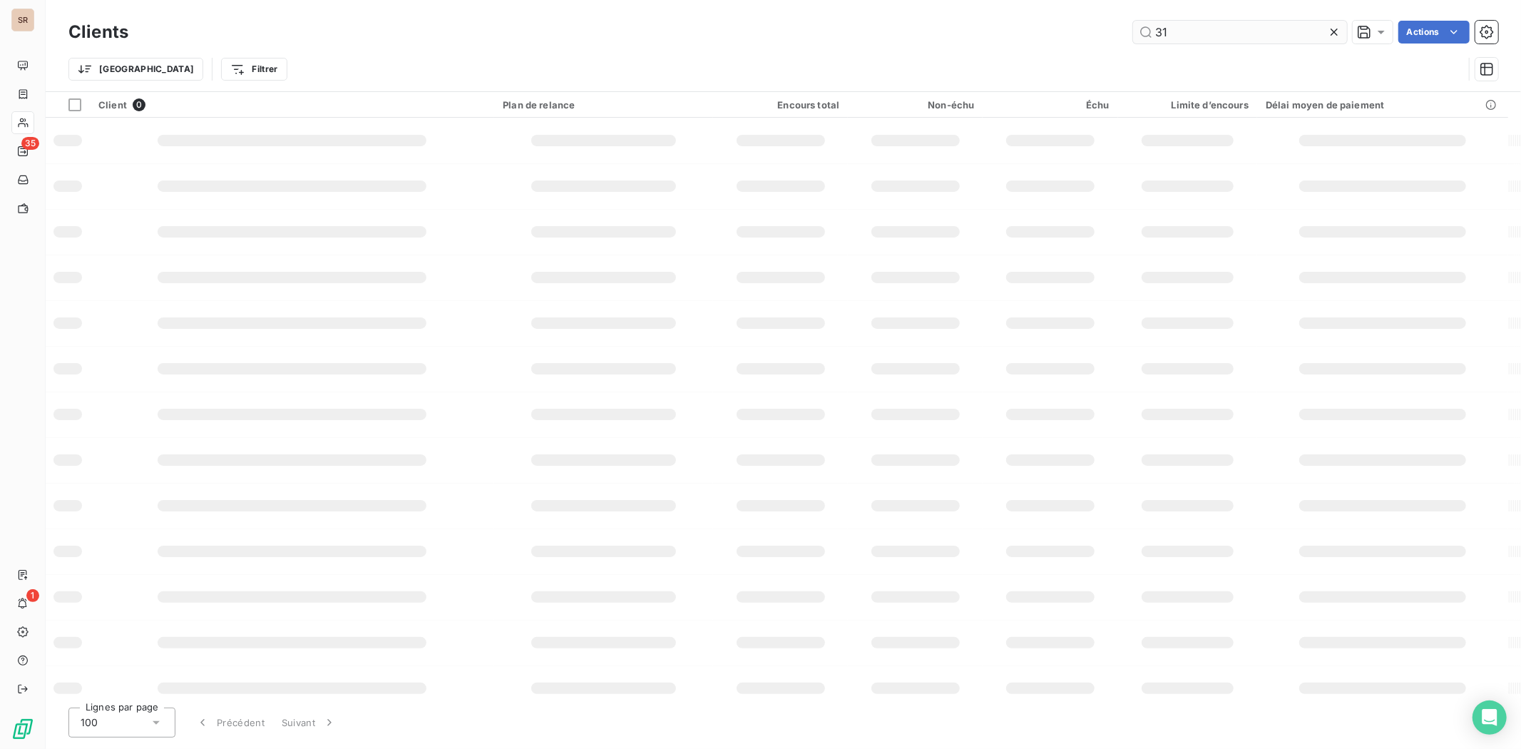
type input "3"
type input "53165"
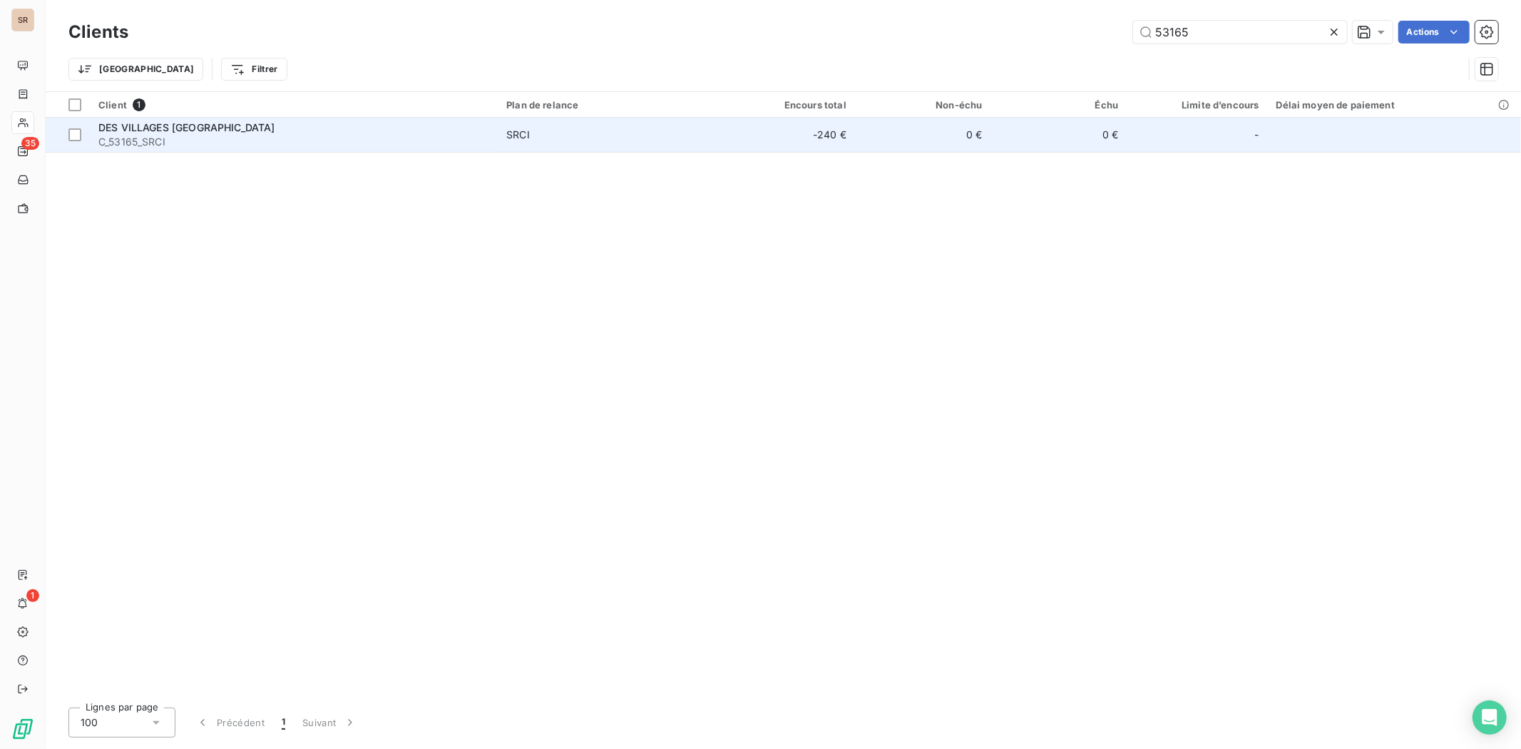
click at [134, 132] on span "DES VILLAGES [GEOGRAPHIC_DATA]" at bounding box center [186, 127] width 177 height 12
